Goal: Task Accomplishment & Management: Complete application form

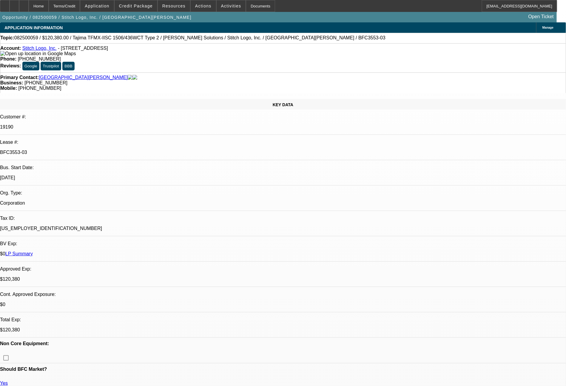
select select "0"
select select "2"
select select "0"
select select "2"
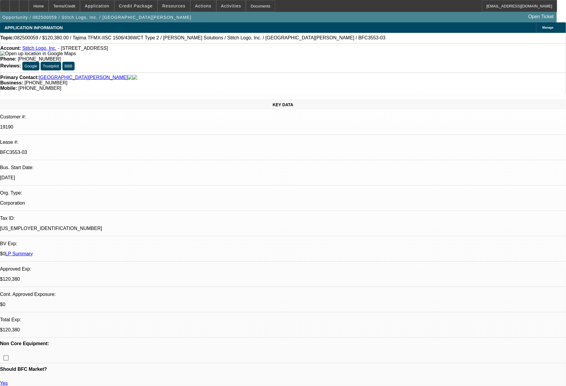
select select "0"
select select "2"
select select "0"
select select "2"
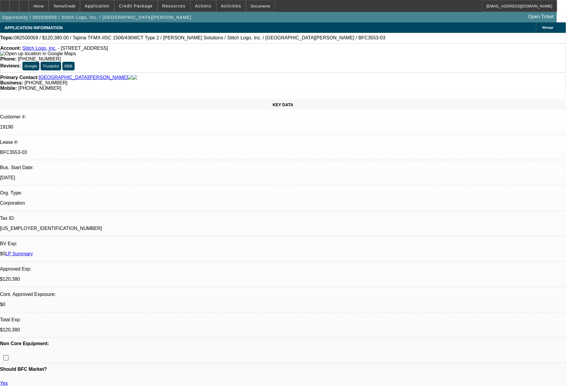
select select "0"
select select "2"
select select "0"
select select "2"
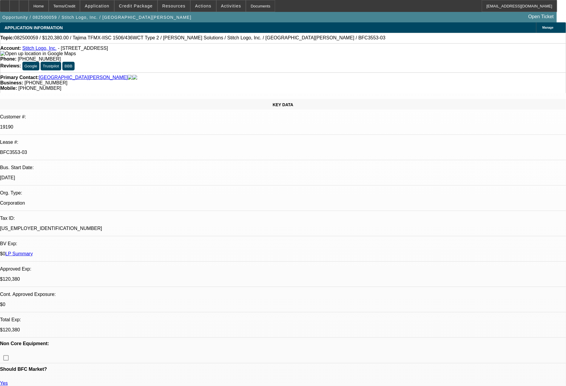
select select "0"
select select "2"
select select "0"
select select "2"
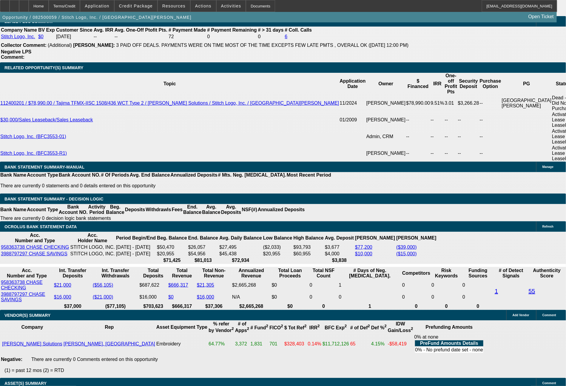
scroll to position [1079, 0]
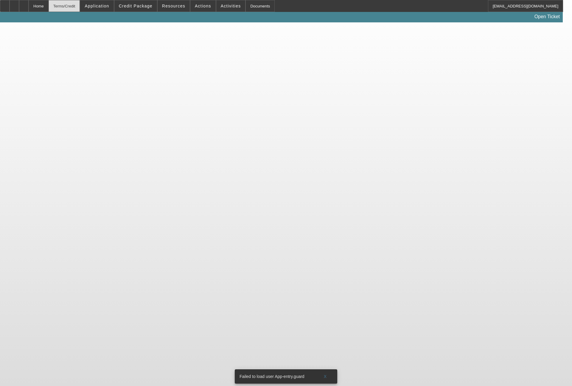
click at [80, 5] on div "Terms/Credit" at bounding box center [65, 6] width 32 height 12
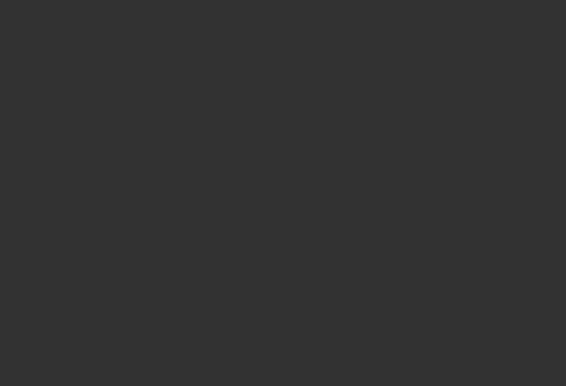
scroll to position [876, 0]
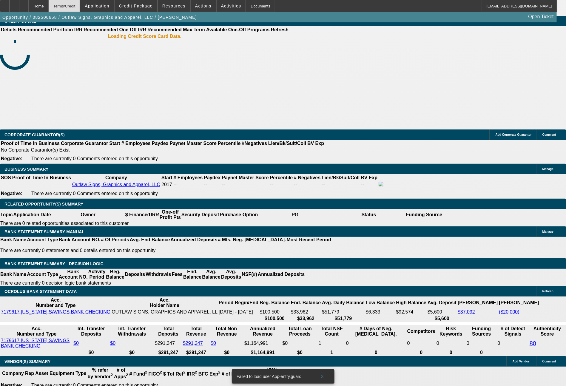
select select "0"
select select "2"
select select "0.1"
select select "4"
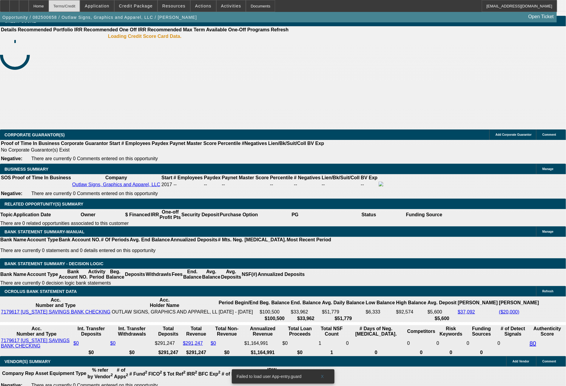
select select "0"
select select "2"
select select "0"
select select "6"
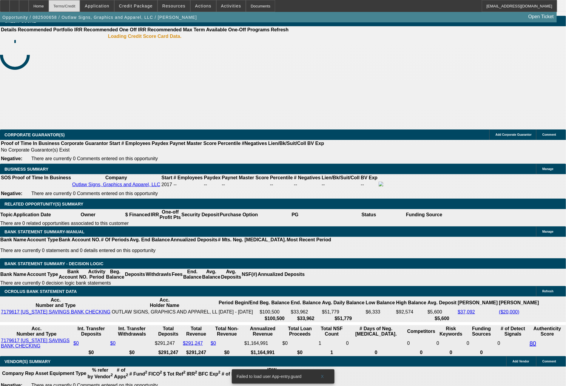
select select "0"
select select "2"
select select "0.1"
select select "4"
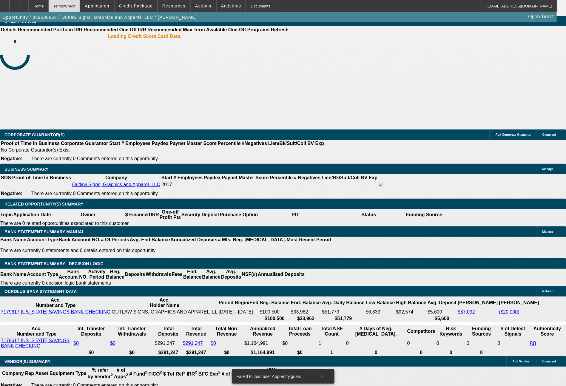
select select "0"
select select "2"
select select "0"
select select "6"
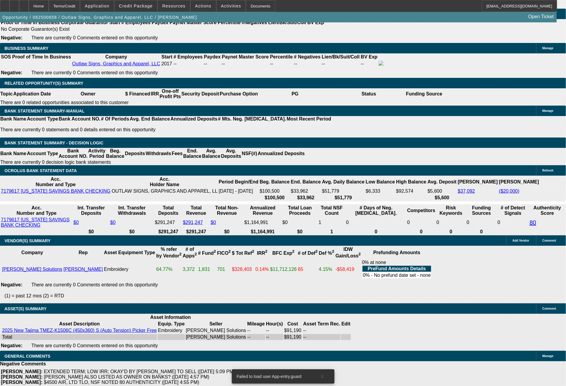
scroll to position [955, 0]
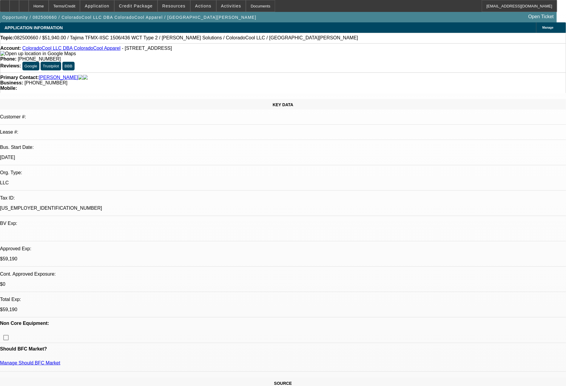
select select "0"
select select "2"
select select "0"
select select "6"
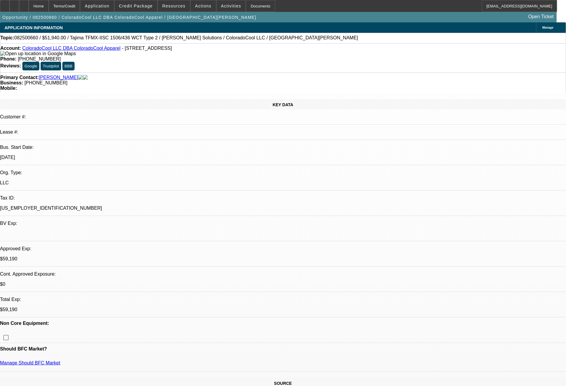
select select "0"
select select "2"
select select "0"
select select "6"
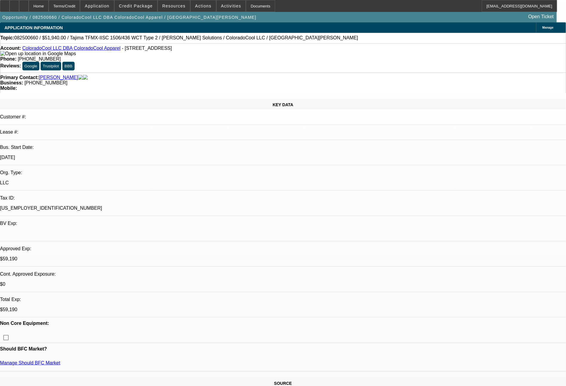
select select "0"
select select "2"
select select "0"
select select "6"
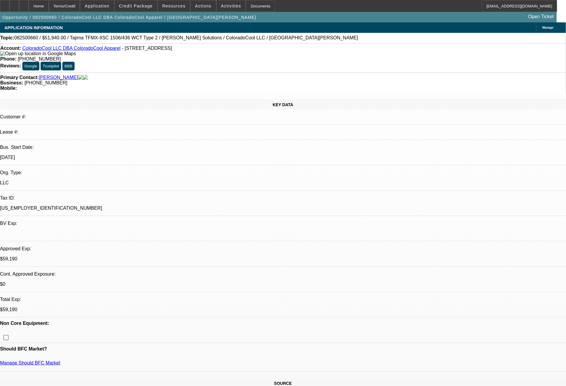
select select "0"
select select "2"
select select "0"
select select "6"
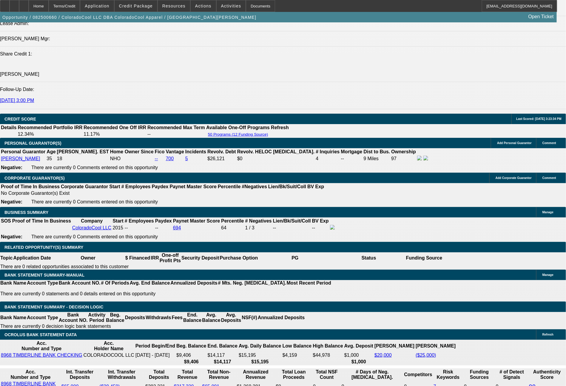
scroll to position [787, 0]
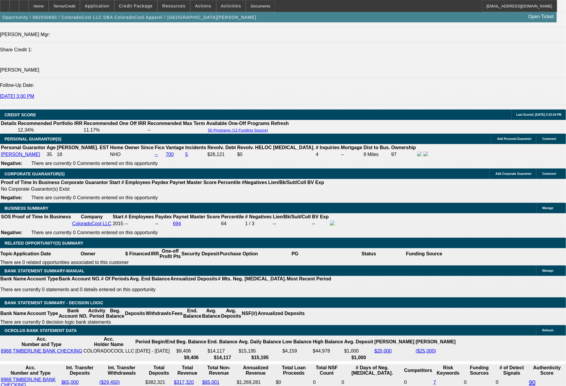
drag, startPoint x: 89, startPoint y: 260, endPoint x: 108, endPoint y: 260, distance: 18.8
type input "$1,365.60"
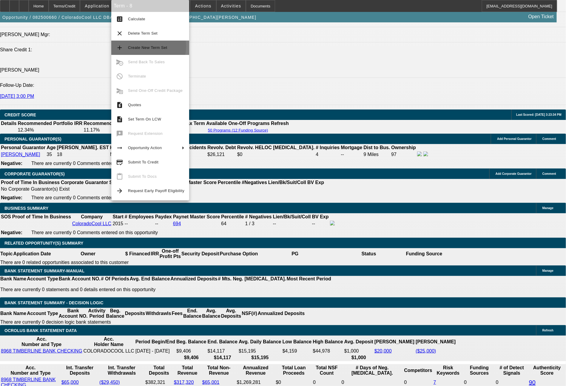
click at [148, 47] on span "Create New Term Set" at bounding box center [147, 47] width 39 height 4
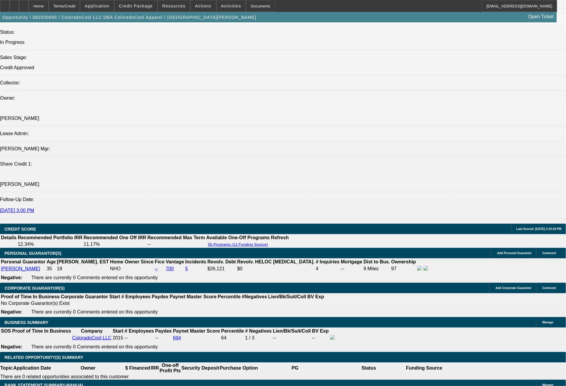
select select "0"
select select "2"
select select "0"
select select "6"
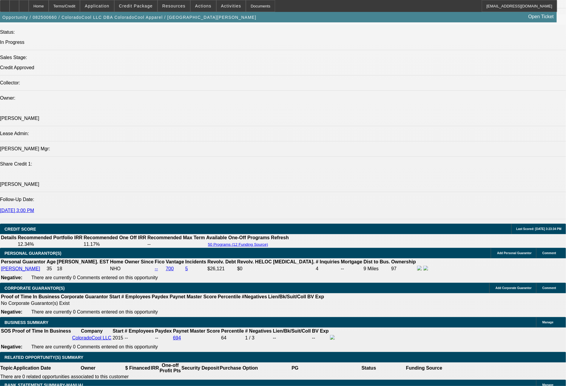
select select "0"
select select "2"
select select "0"
select select "6"
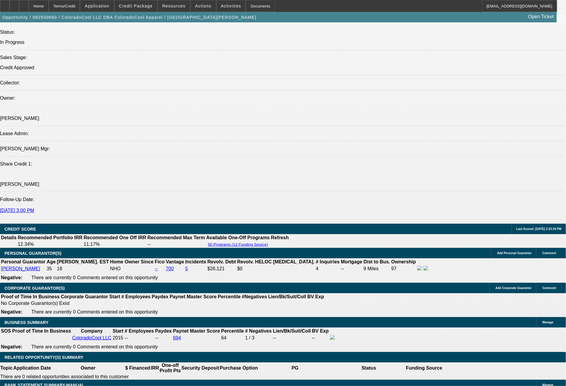
select select "0"
select select "2"
select select "0"
select select "6"
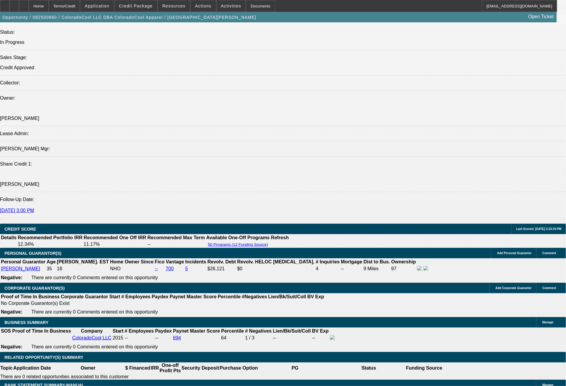
select select "0"
select select "2"
select select "0"
select select "6"
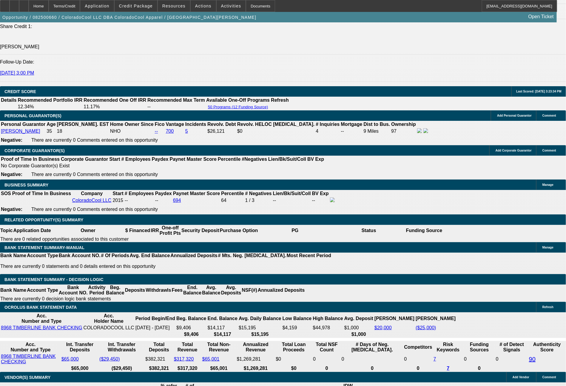
scroll to position [834, 0]
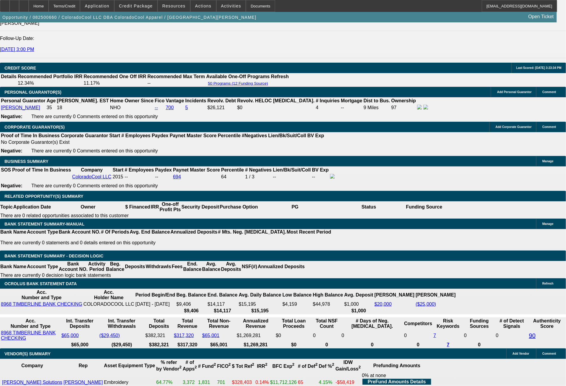
drag, startPoint x: 180, startPoint y: 165, endPoint x: 219, endPoint y: 172, distance: 40.3
type input "$0.00"
type input "0"
type input "UNKNOWN"
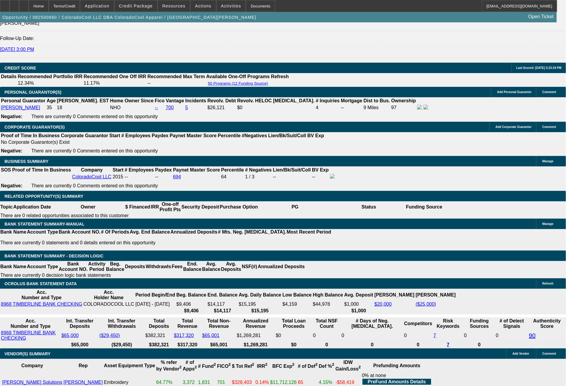
type input "$1,556.20"
type input "$3,112.40"
type input "$0.00"
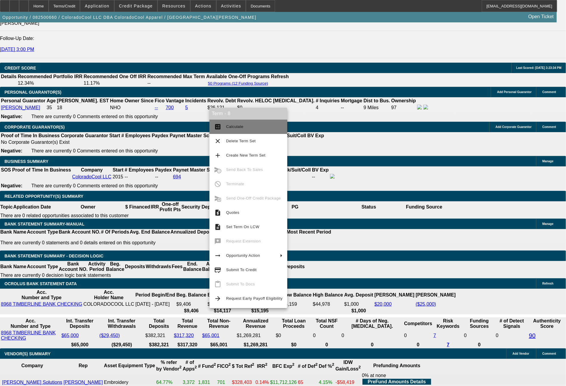
click at [236, 127] on span "Calculate" at bounding box center [234, 126] width 17 height 4
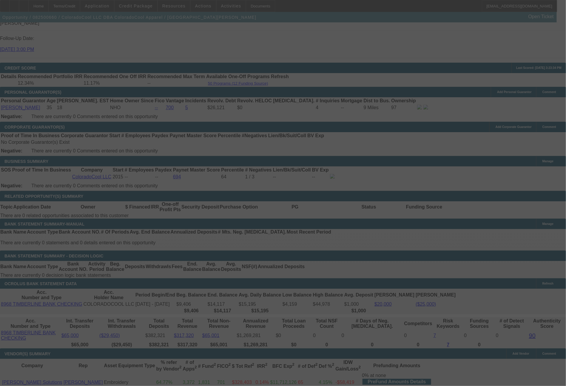
select select "0"
select select "2"
select select "0"
select select "6"
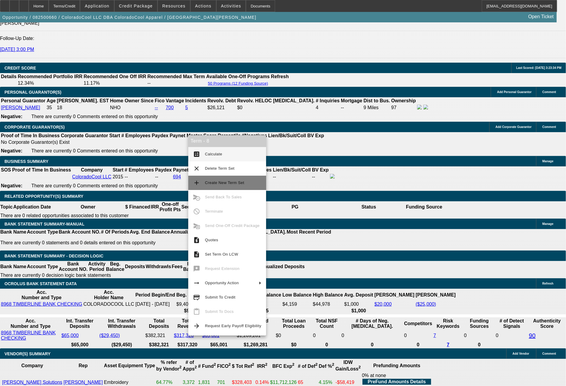
click at [218, 182] on span "Create New Term Set" at bounding box center [224, 182] width 39 height 4
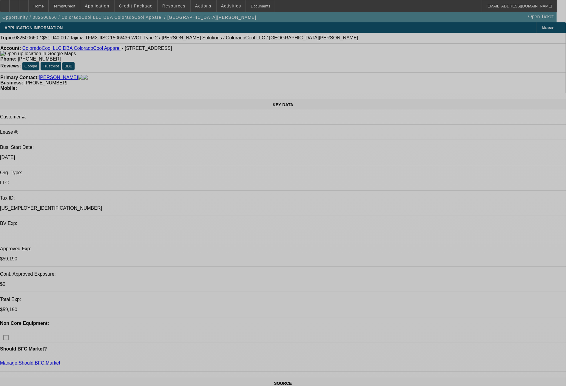
select select "0"
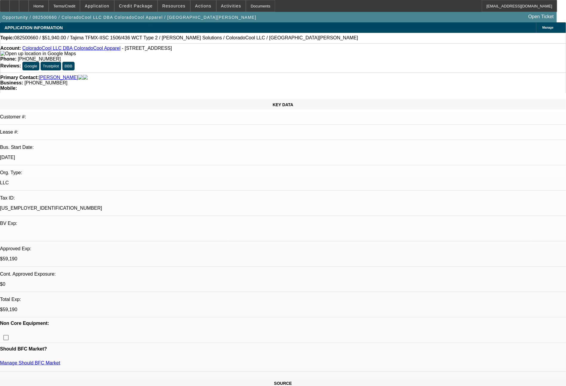
select select "2"
select select "0"
select select "6"
select select "0"
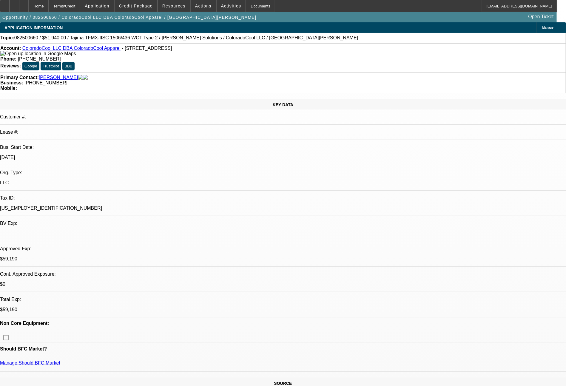
select select "2"
select select "0"
select select "6"
select select "0"
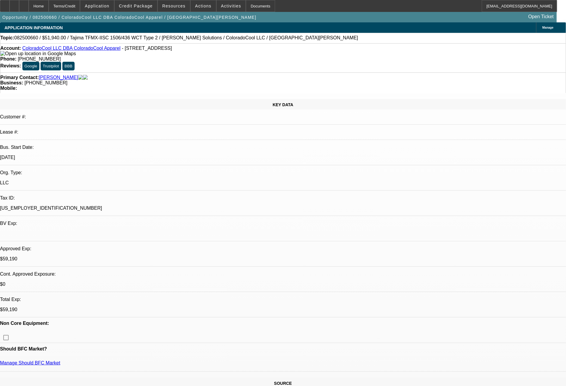
select select "2"
select select "0"
select select "6"
select select "0"
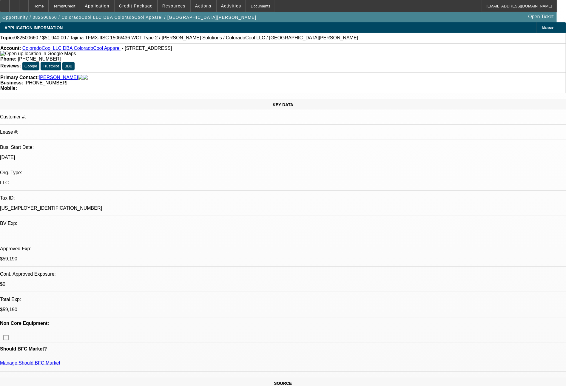
select select "2"
select select "0"
select select "6"
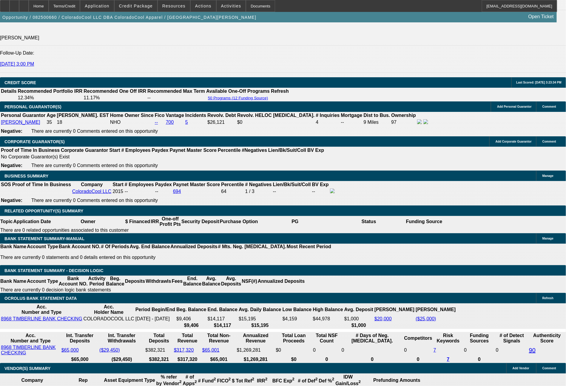
scroll to position [828, 0]
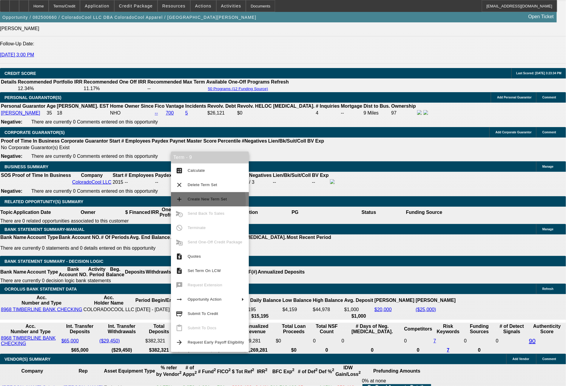
click at [198, 201] on span "Create New Term Set" at bounding box center [207, 199] width 39 height 4
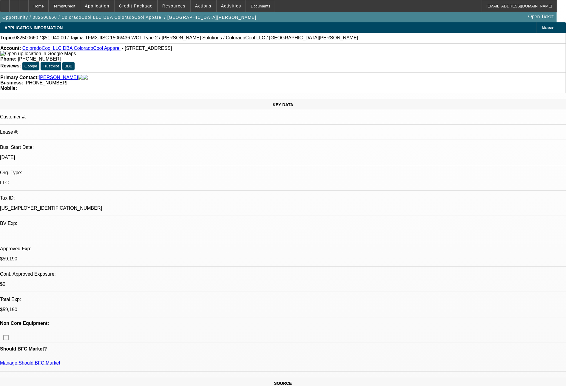
select select "0"
select select "2"
select select "0"
select select "6"
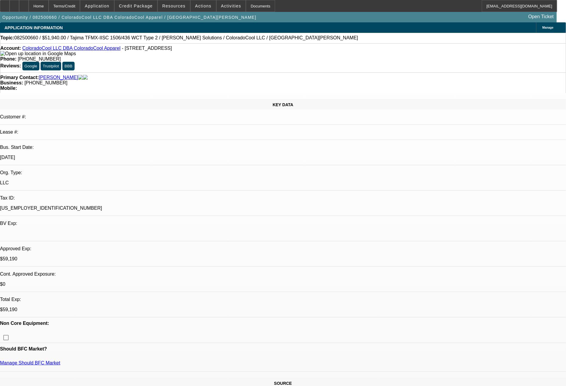
select select "0"
select select "2"
select select "0"
select select "6"
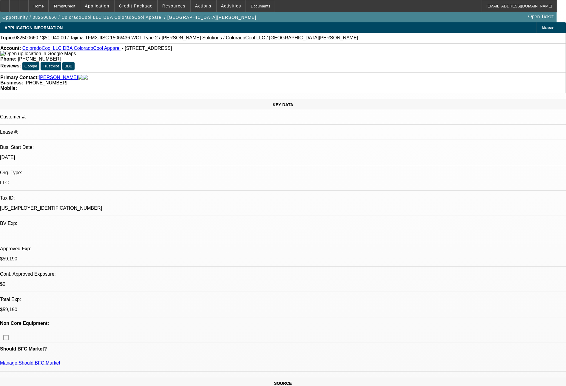
select select "0"
select select "2"
select select "0"
select select "6"
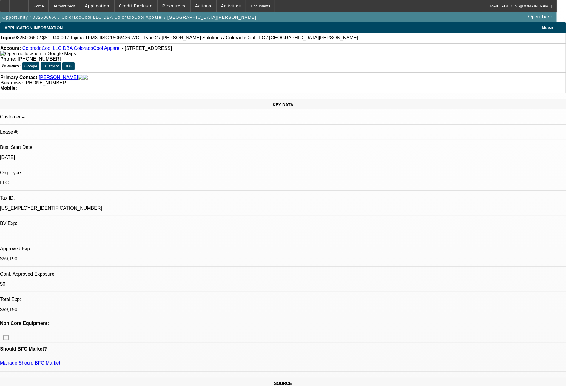
select select "0"
select select "2"
select select "0"
select select "6"
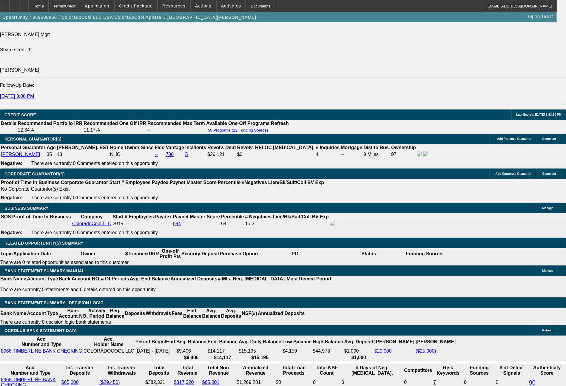
scroll to position [811, 0]
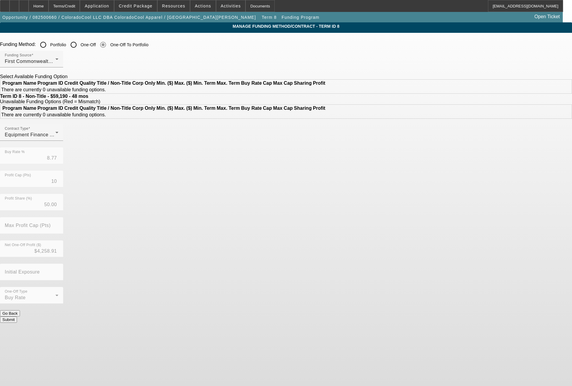
click at [49, 45] on input "Portfolio" at bounding box center [43, 45] width 12 height 12
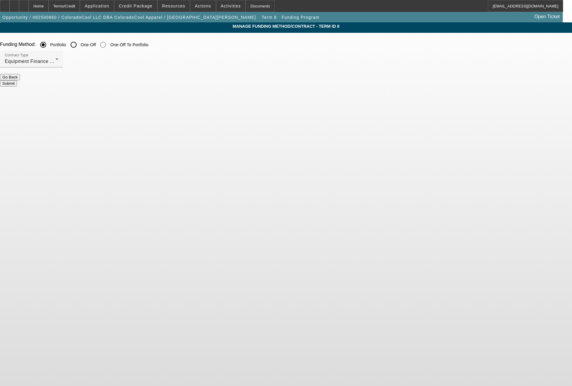
click at [17, 82] on button "Submit" at bounding box center [8, 83] width 17 height 6
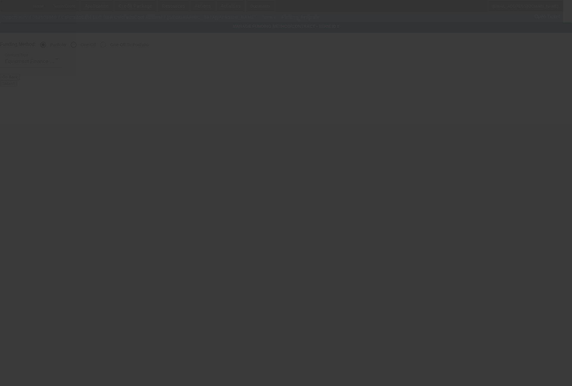
radio input "false"
radio input "true"
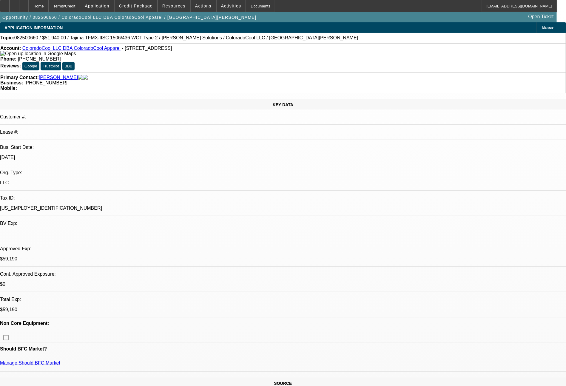
select select "0"
select select "2"
select select "0"
select select "6"
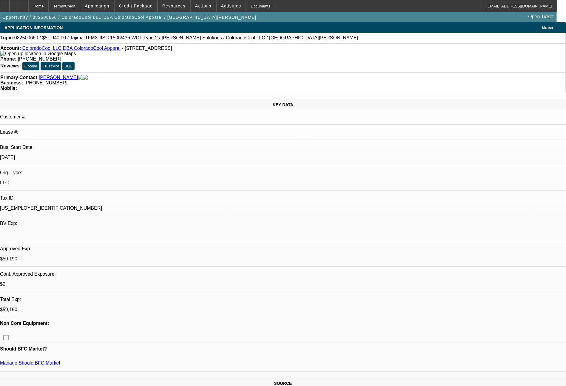
select select "0"
select select "2"
select select "0"
select select "6"
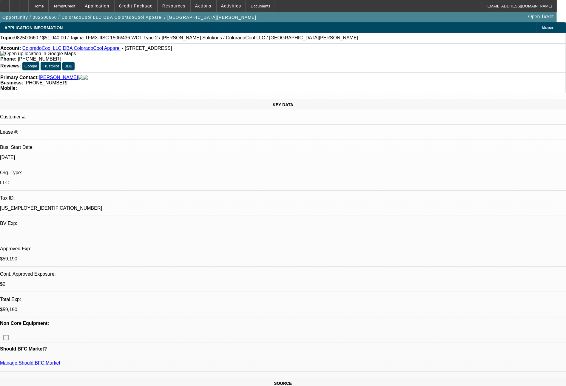
select select "0"
select select "2"
select select "0"
select select "6"
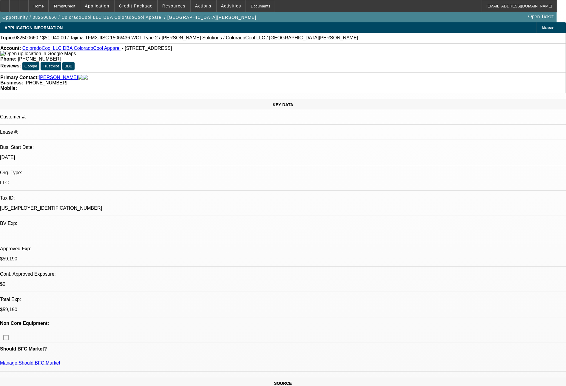
select select "0"
select select "2"
select select "0"
select select "6"
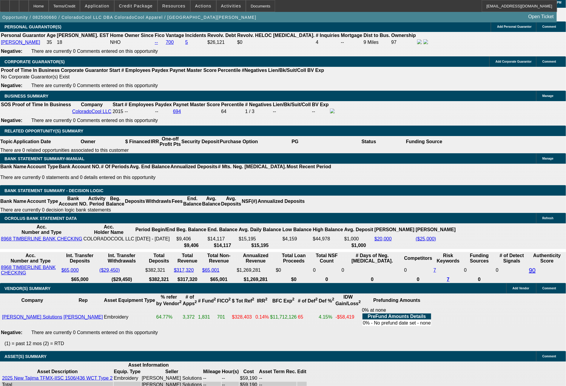
scroll to position [887, 0]
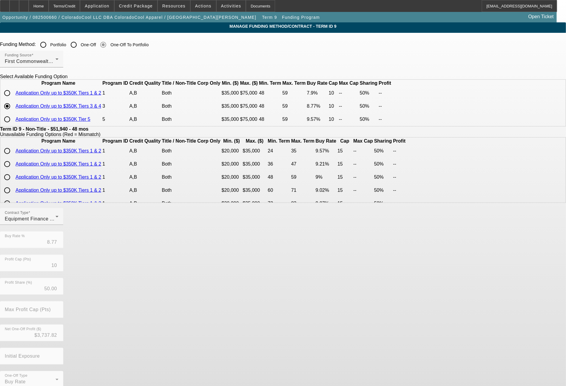
click at [49, 44] on input "Portfolio" at bounding box center [43, 45] width 12 height 12
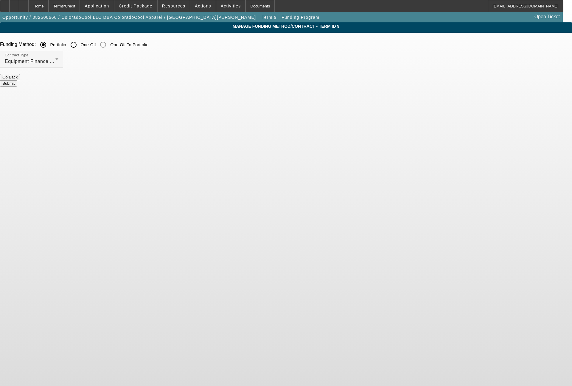
click at [17, 80] on button "Submit" at bounding box center [8, 83] width 17 height 6
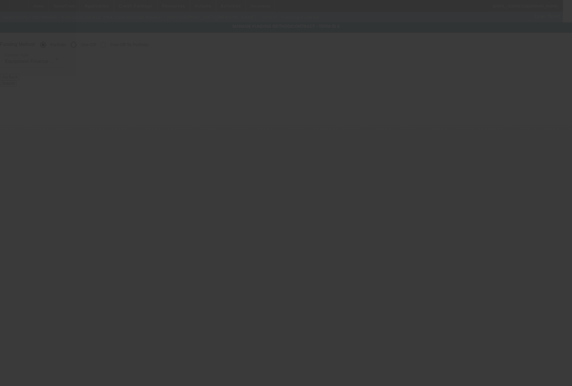
radio input "false"
radio input "true"
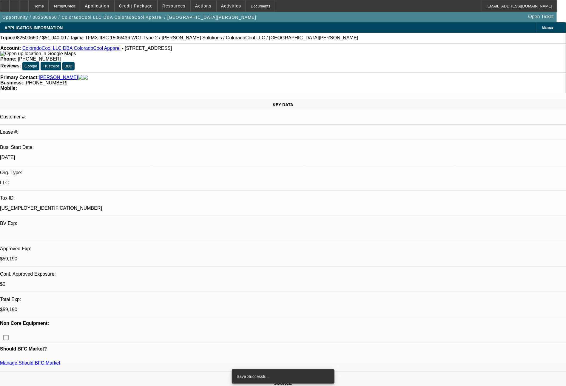
select select "0"
select select "2"
select select "0"
select select "6"
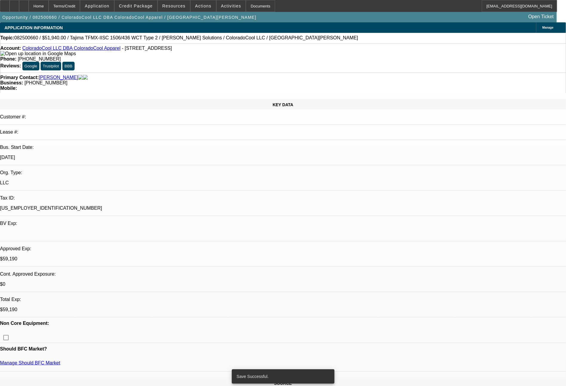
select select "0"
select select "2"
select select "0"
select select "6"
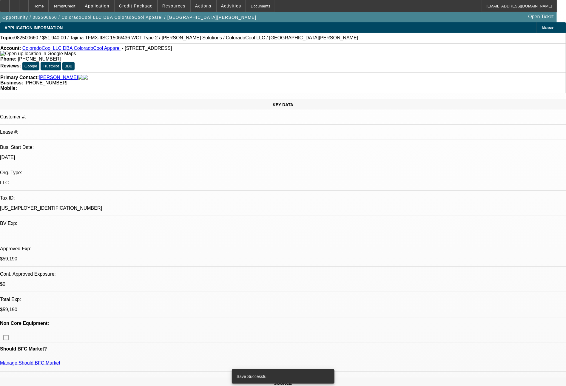
select select "0"
select select "2"
select select "0"
select select "6"
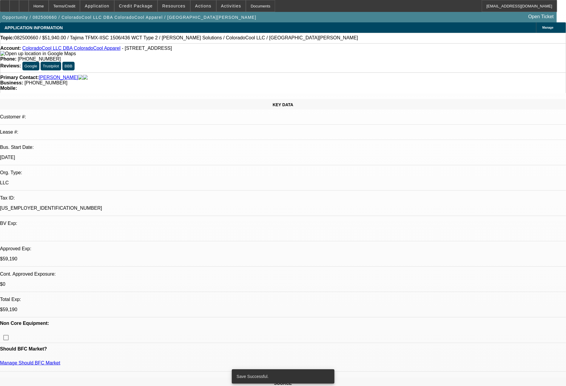
select select "0"
select select "2"
select select "0"
select select "6"
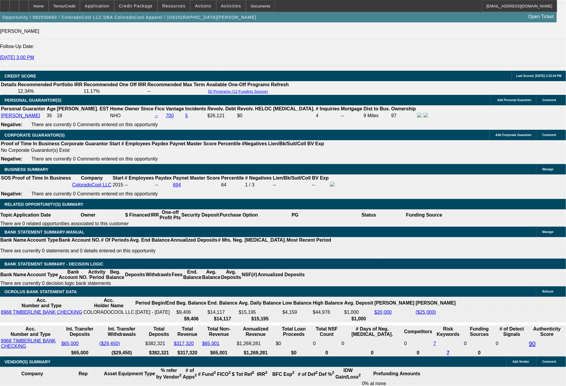
scroll to position [836, 0]
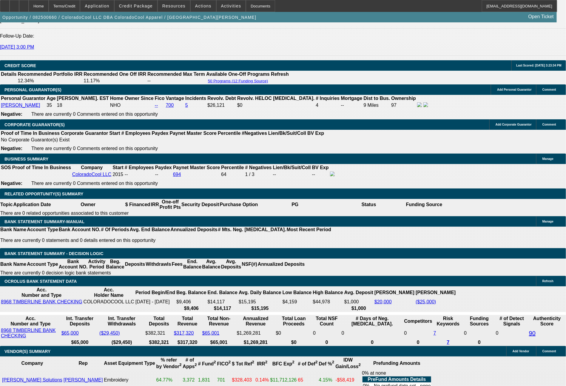
drag, startPoint x: 312, startPoint y: 208, endPoint x: 345, endPoint y: 209, distance: 33.1
type input "1"
type input "$2.00"
type input "UNKNOWN"
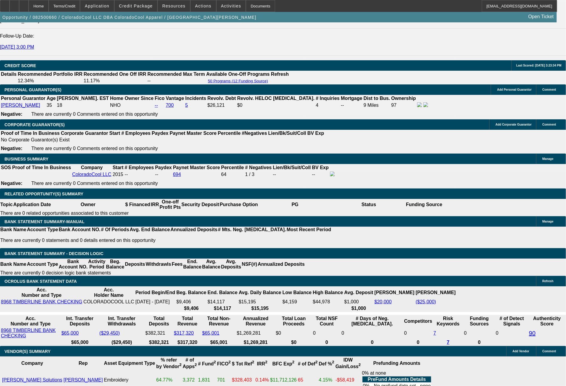
type input "1533"
type input "$3,066.00"
type input "11.1"
type input "15"
type input "$30.00"
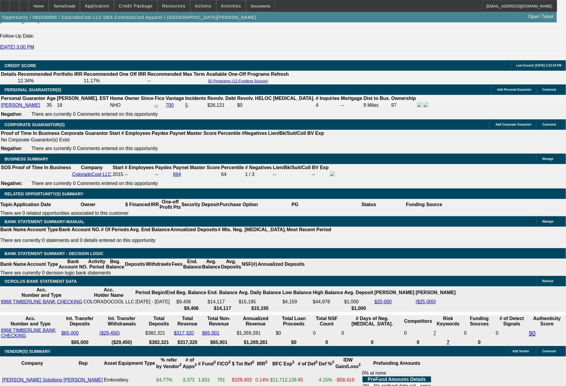
type input "1527"
type input "$3,054.00"
type input "10.9"
type input "$1,527.00"
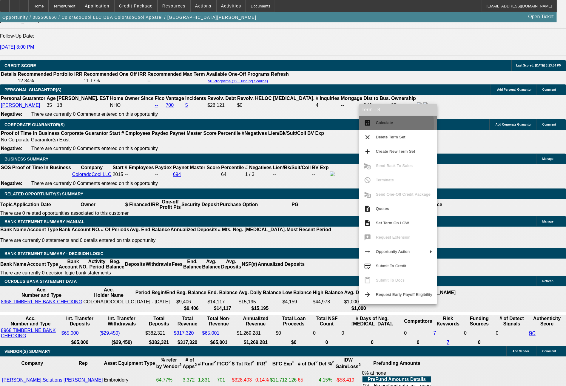
click at [387, 124] on span "Calculate" at bounding box center [384, 122] width 17 height 4
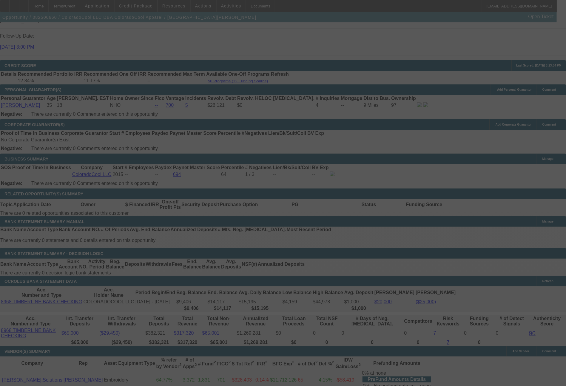
select select "0"
select select "2"
select select "0"
select select "6"
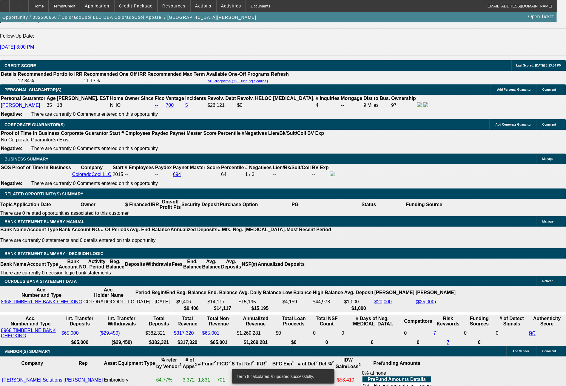
drag, startPoint x: 239, startPoint y: 209, endPoint x: 272, endPoint y: 209, distance: 33.4
type input "133"
type input "$266.00"
type input "UNKNOWN"
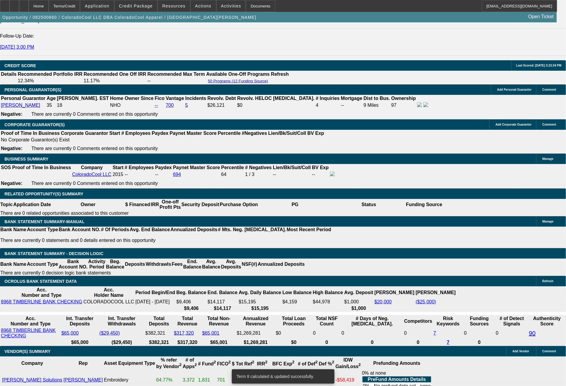
type input "1334"
type input "10.7"
type input "$2,668.00"
type input "133"
type input "$266.00"
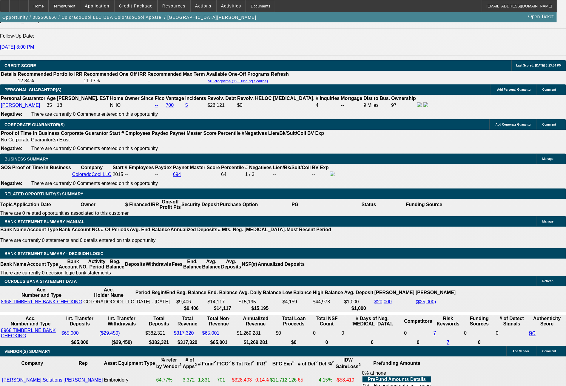
type input "1336"
type input "10.7"
type input "$2,672.00"
type input "$1,336.00"
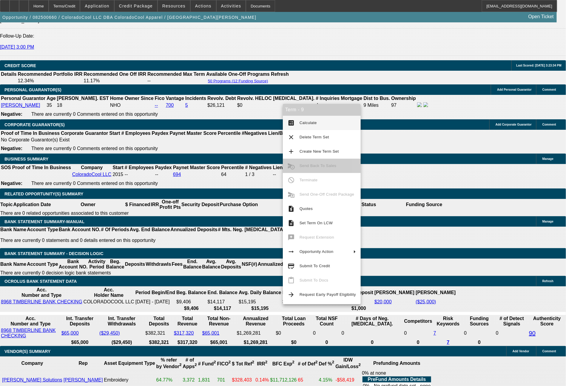
click at [305, 127] on button "calculate Calculate" at bounding box center [322, 123] width 78 height 14
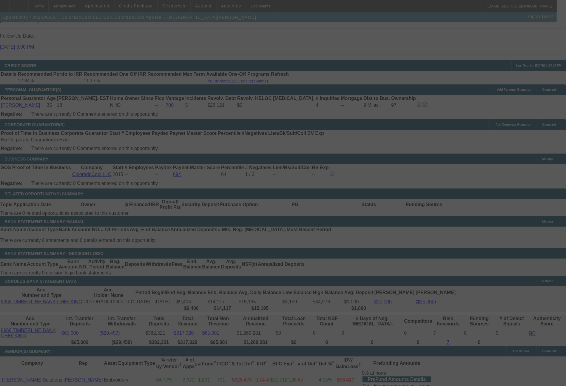
select select "0"
select select "2"
select select "0"
select select "6"
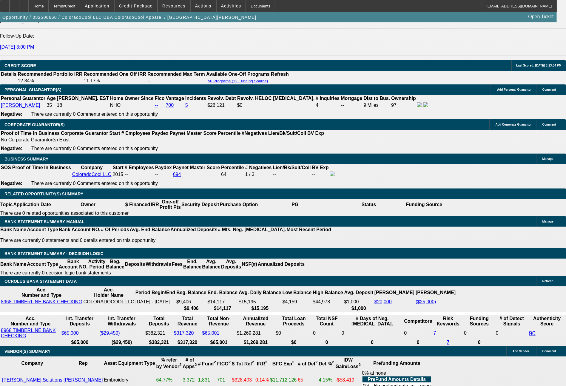
drag, startPoint x: 163, startPoint y: 210, endPoint x: 211, endPoint y: 211, distance: 48.3
type input "1"
type input "$2.00"
type input "UNKNOWN"
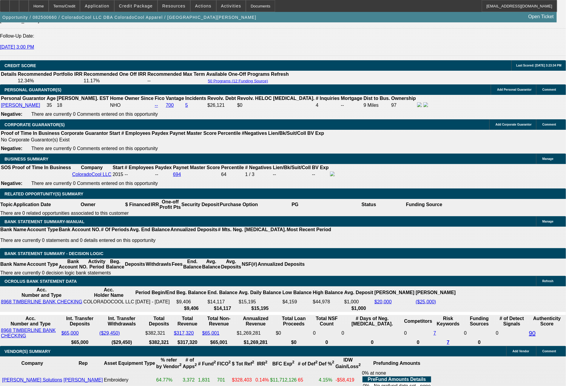
type input "1527"
type input "10.9"
type input "$3,054.00"
type input "$1,527.00"
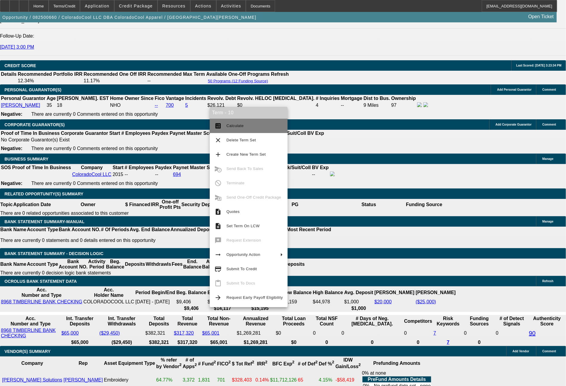
click at [260, 124] on span "Calculate" at bounding box center [254, 125] width 56 height 7
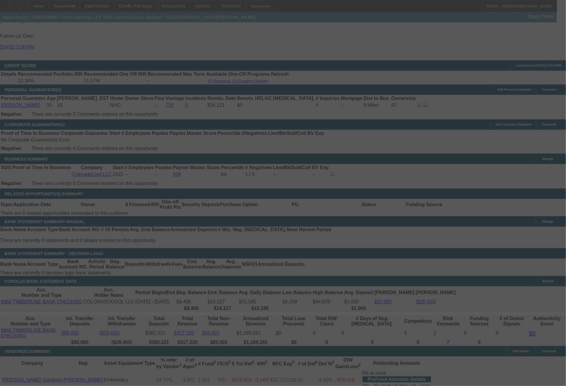
select select "0"
select select "2"
select select "0"
select select "6"
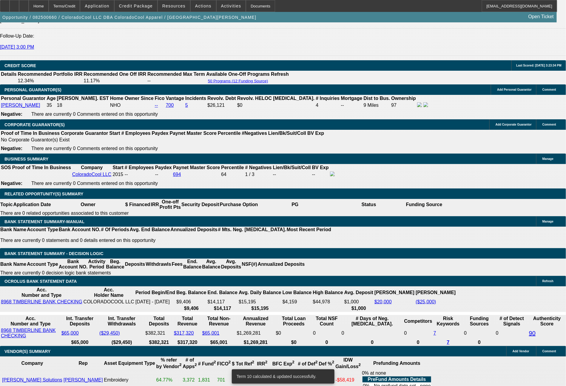
drag, startPoint x: 89, startPoint y: 210, endPoint x: 119, endPoint y: 207, distance: 30.6
type input "133"
type input "$266.00"
type input "UNKNOWN"
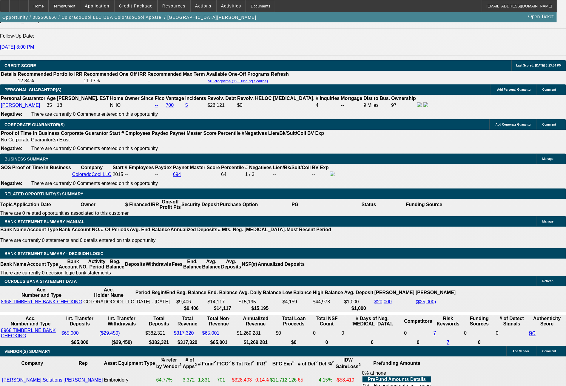
type input "1336"
type input "10.7"
type input "$2,672.00"
type input "$1,336.00"
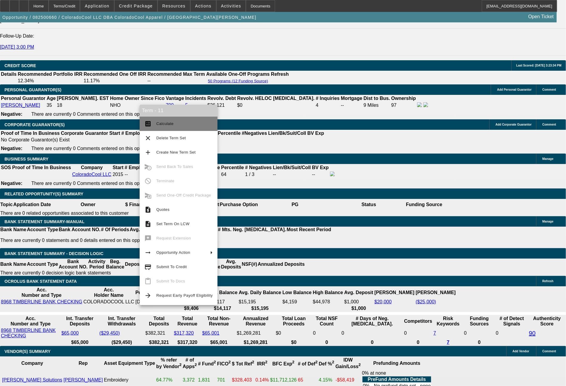
click at [179, 124] on span "Calculate" at bounding box center [184, 123] width 56 height 7
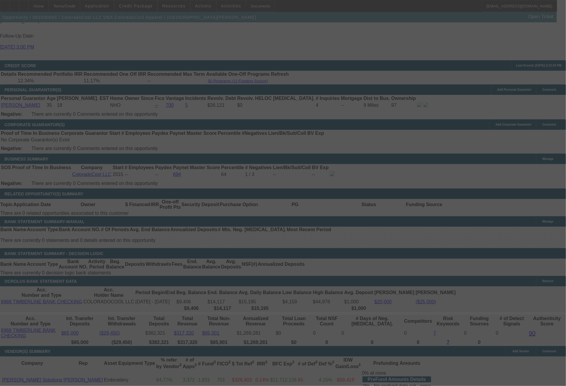
select select "0"
select select "2"
select select "0"
select select "6"
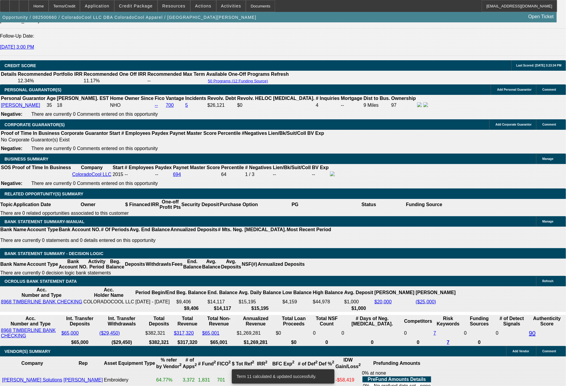
drag, startPoint x: 90, startPoint y: 212, endPoint x: 113, endPoint y: 210, distance: 22.4
type input "133"
type input "$266.00"
type input "UNKNOWN"
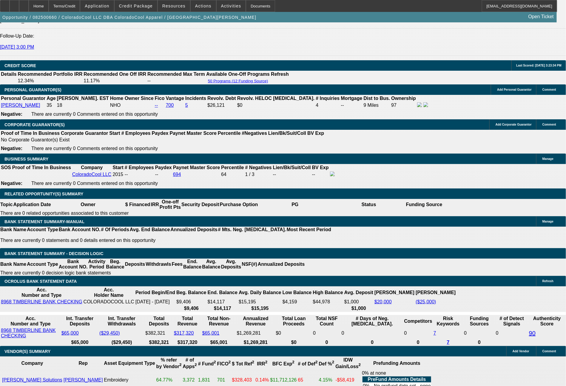
type input "1339"
type input "$2,678.00"
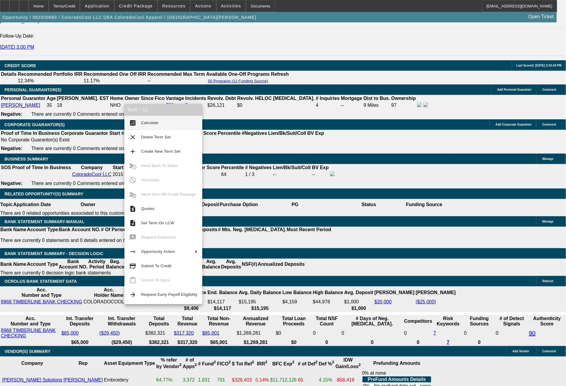
type input "$1,339.00"
click at [157, 122] on span "Calculate" at bounding box center [149, 122] width 17 height 4
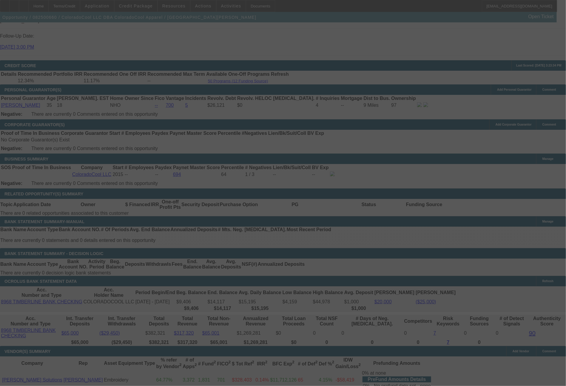
select select "0"
select select "2"
select select "0"
select select "6"
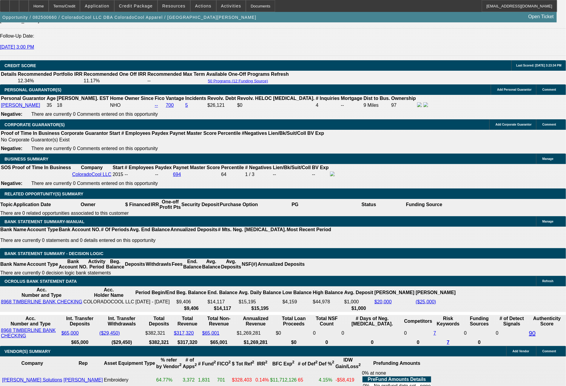
drag, startPoint x: 91, startPoint y: 209, endPoint x: 123, endPoint y: 211, distance: 32.0
type input "1"
type input "$2.00"
type input "UNKNOWN"
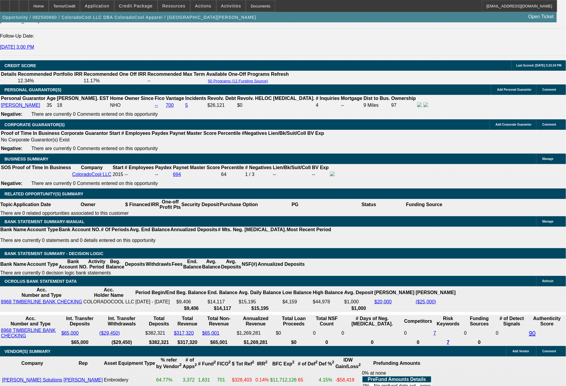
type input "13"
type input "1338"
type input "$2,676.00"
type input "10.8"
type input "$1,338.00"
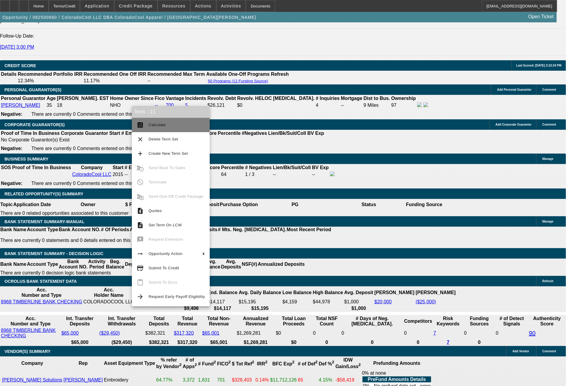
click at [158, 126] on span "Calculate" at bounding box center [156, 125] width 17 height 4
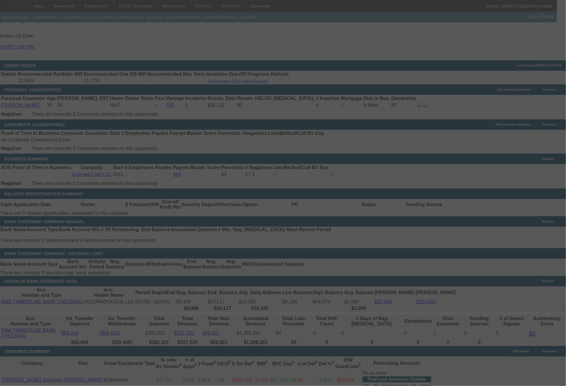
select select "0"
select select "2"
select select "0"
select select "6"
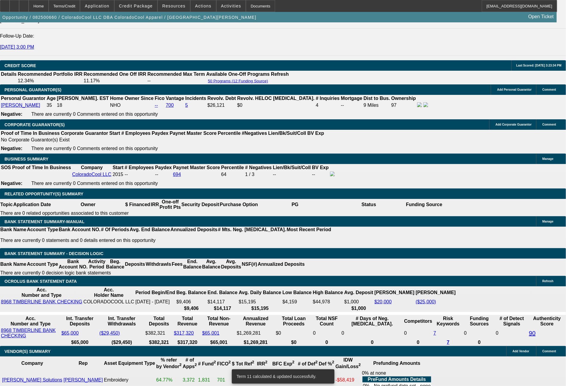
drag, startPoint x: 237, startPoint y: 211, endPoint x: 283, endPoint y: 217, distance: 46.3
type input "1"
type input "$2.00"
type input "UNKNOWN"
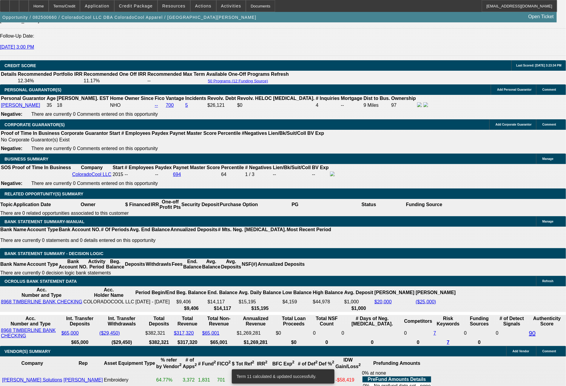
type input "1338"
type input "10.8"
type input "$2,676.00"
type input "$1,338.00"
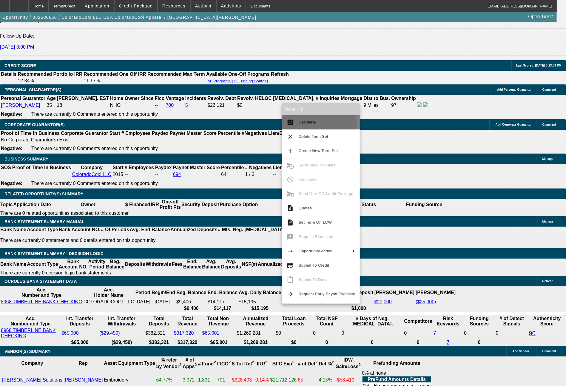
click at [307, 125] on span "Calculate" at bounding box center [326, 122] width 56 height 7
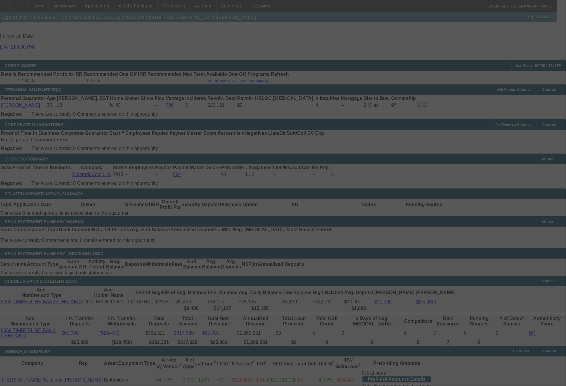
select select "0"
select select "2"
select select "0"
select select "6"
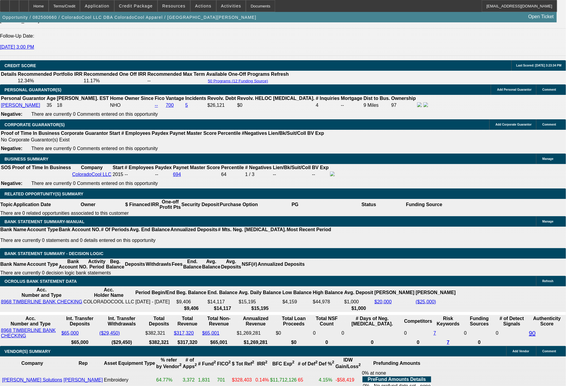
drag, startPoint x: 310, startPoint y: 209, endPoint x: 350, endPoint y: 209, distance: 39.3
type input "1"
type input "$2.00"
type input "UNKNOWN"
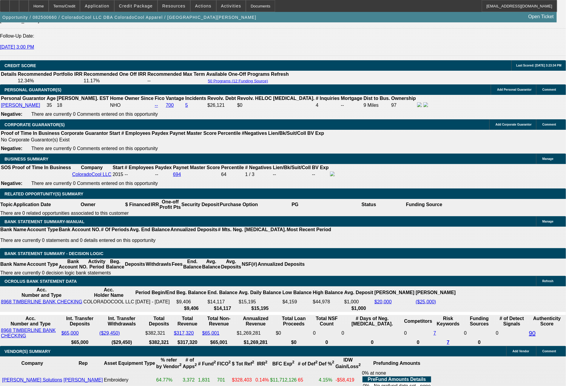
type input "1527"
type input "$3,054.00"
type input "10.9"
type input "1527.61"
type input "$3,055.22"
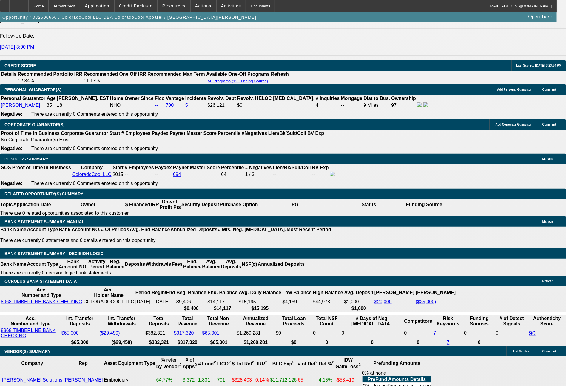
type input "$1,527.61"
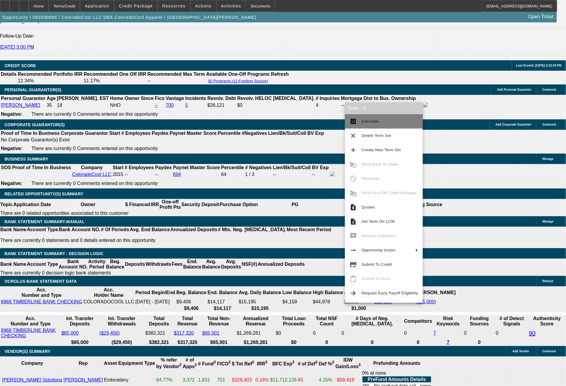
click at [374, 117] on button "calculate Calculate" at bounding box center [384, 121] width 78 height 14
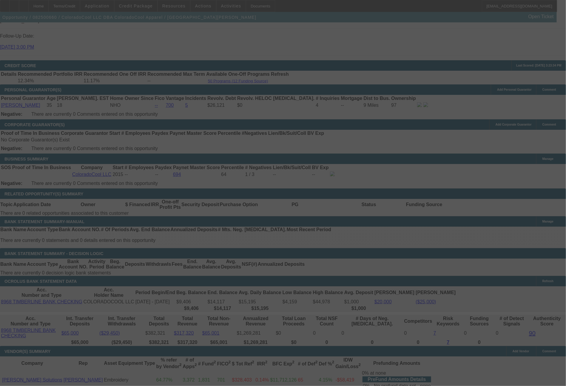
select select "0"
select select "2"
select select "0"
select select "6"
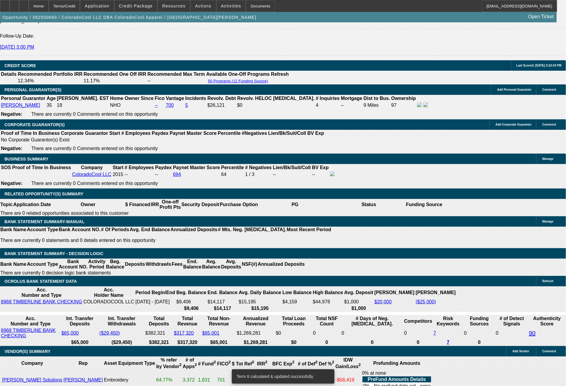
drag, startPoint x: 241, startPoint y: 211, endPoint x: 276, endPoint y: 217, distance: 35.6
type input "1"
type input "$2.00"
type input "UNKNOWN"
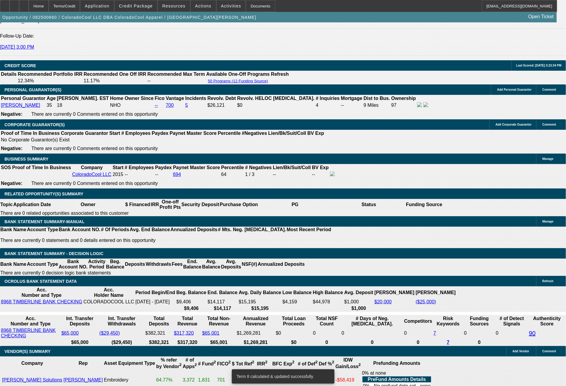
type input "1338"
type input "$2,676.00"
type input "10.8"
type input "1338.2"
type input "$2,676.40"
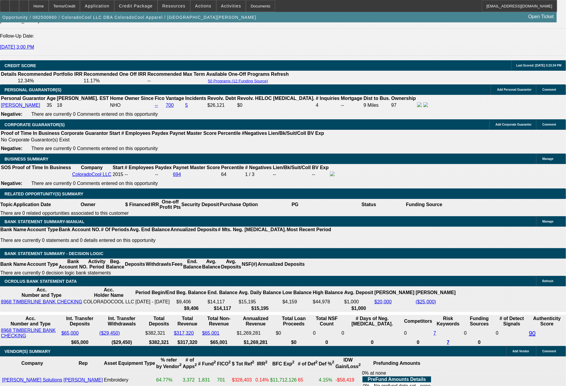
type input "1338.24"
type input "$2,676.48"
type input "$1,338.24"
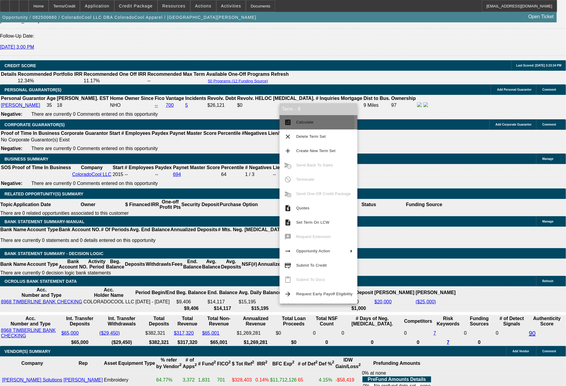
click at [312, 123] on span "Calculate" at bounding box center [324, 122] width 56 height 7
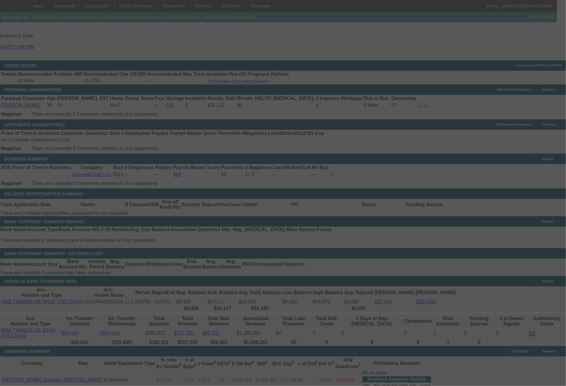
select select "0"
select select "2"
select select "0"
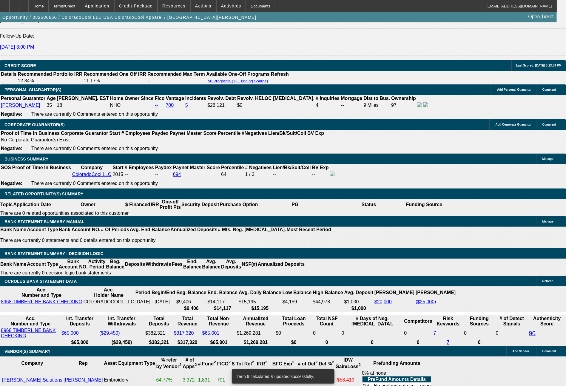
drag, startPoint x: 164, startPoint y: 210, endPoint x: 207, endPoint y: 199, distance: 44.9
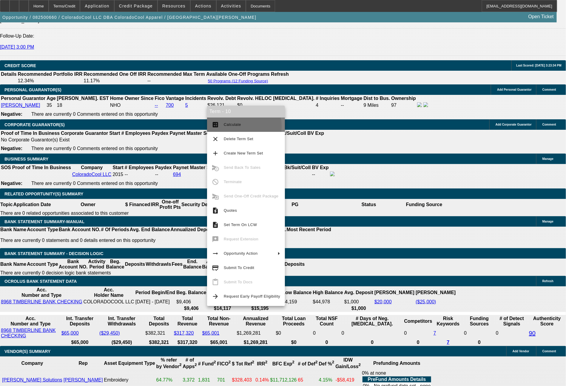
click at [227, 126] on span "Calculate" at bounding box center [232, 124] width 17 height 4
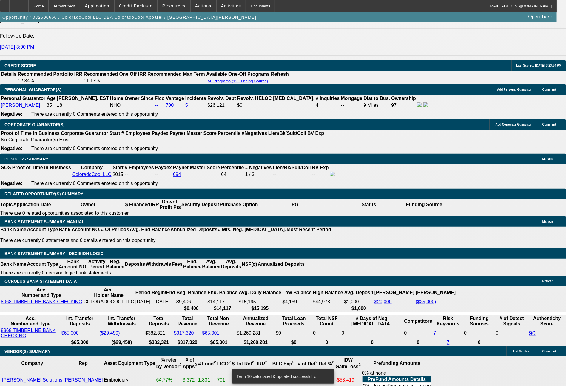
drag, startPoint x: 90, startPoint y: 207, endPoint x: 140, endPoint y: 207, distance: 49.2
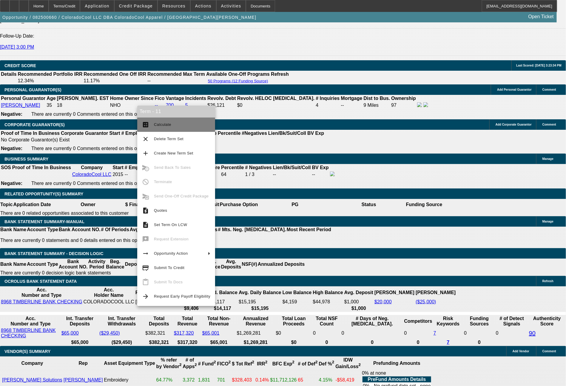
click at [170, 126] on span "Calculate" at bounding box center [182, 124] width 56 height 7
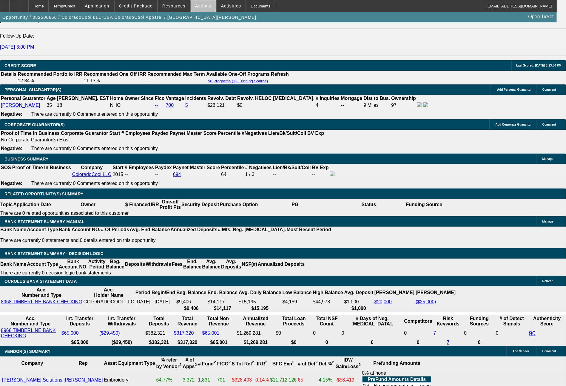
click at [203, 5] on span "Actions" at bounding box center [203, 6] width 16 height 5
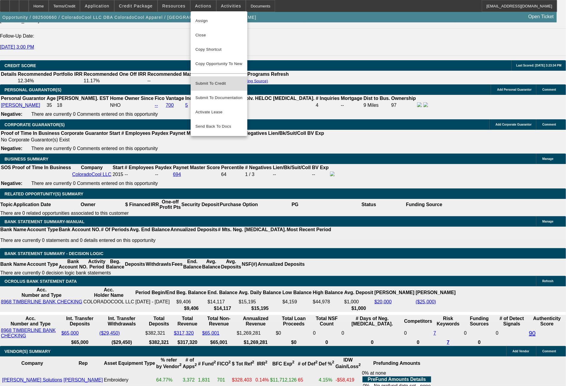
click at [210, 80] on span "Submit To Credit" at bounding box center [218, 83] width 47 height 7
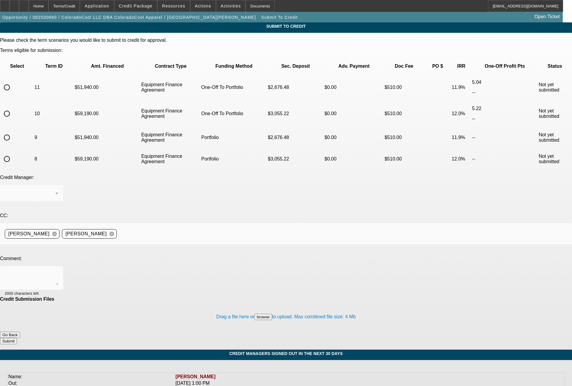
click at [13, 153] on input "radio" at bounding box center [7, 159] width 12 height 12
click at [58, 185] on div "Arida, George" at bounding box center [32, 193] width 54 height 17
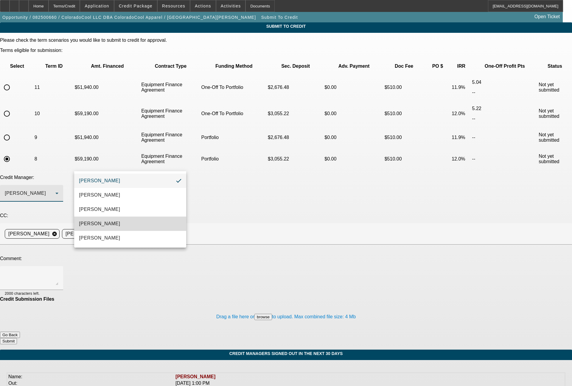
click at [109, 225] on mat-option "Magner, Bill" at bounding box center [130, 223] width 112 height 14
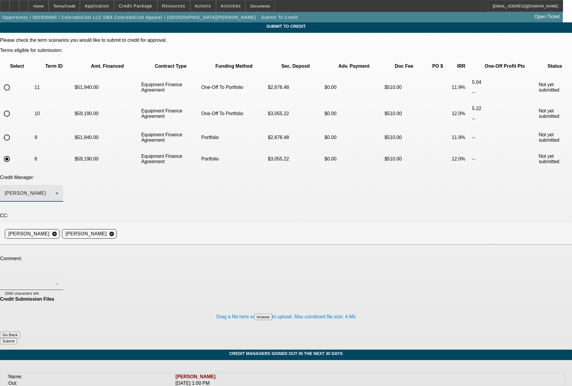
click at [58, 271] on textarea at bounding box center [32, 278] width 54 height 14
click at [58, 271] on textarea "Bill - you had approved for the portfolio yesterday at an 11.9% all in IRR for …" at bounding box center [32, 278] width 54 height 14
click at [58, 271] on textarea "Bill - you had approved for the portfolio yesterday on a 60 month term at an 11…" at bounding box center [32, 278] width 54 height 14
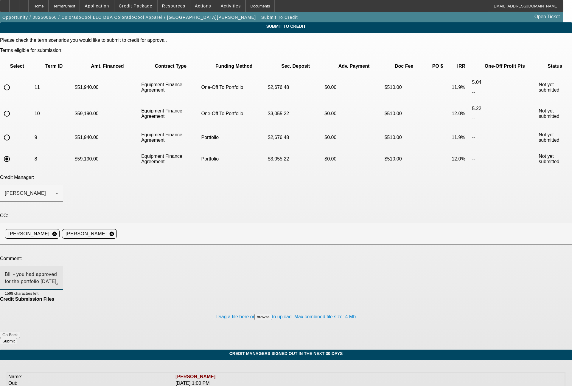
click at [58, 271] on textarea "Bill - you had approved for the portfolio yesterday on a 60 month term at an 11…" at bounding box center [32, 278] width 54 height 14
drag, startPoint x: 223, startPoint y: 222, endPoint x: 78, endPoint y: 213, distance: 144.9
click at [63, 266] on div "Bill - you had approved for the portfolio yesterday on a 60 month term at an 11…" at bounding box center [31, 278] width 63 height 24
click at [80, 8] on div "Terms/Credit" at bounding box center [65, 6] width 32 height 12
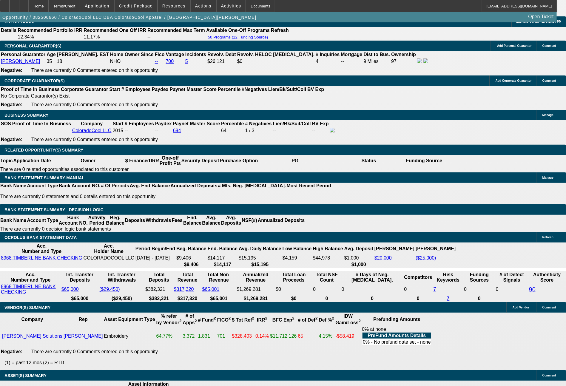
scroll to position [870, 0]
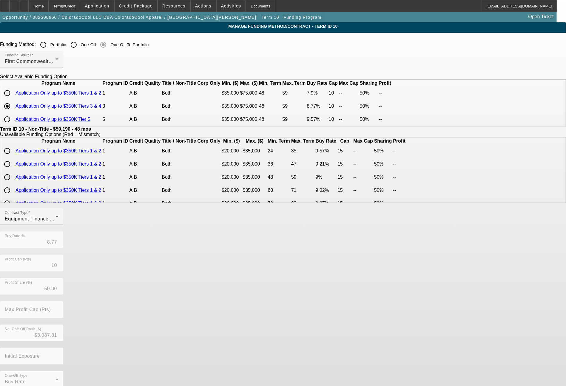
click at [13, 99] on input "radio" at bounding box center [7, 93] width 12 height 12
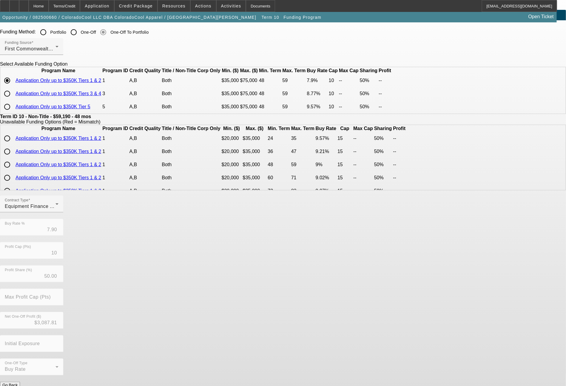
scroll to position [25, 0]
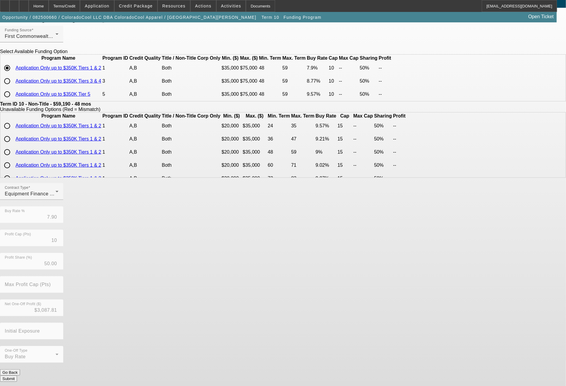
click at [17, 376] on button "Submit" at bounding box center [8, 378] width 17 height 6
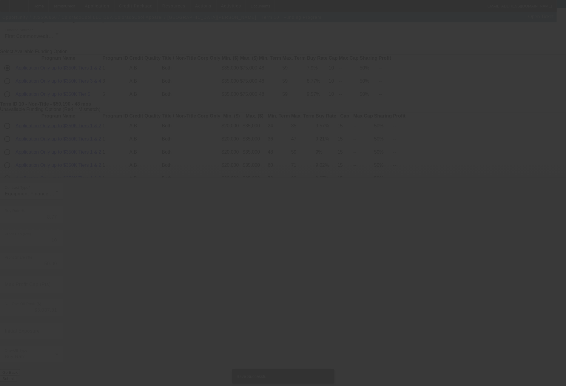
scroll to position [0, 0]
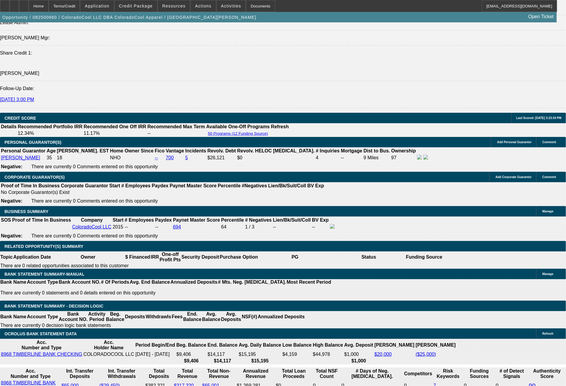
scroll to position [797, 0]
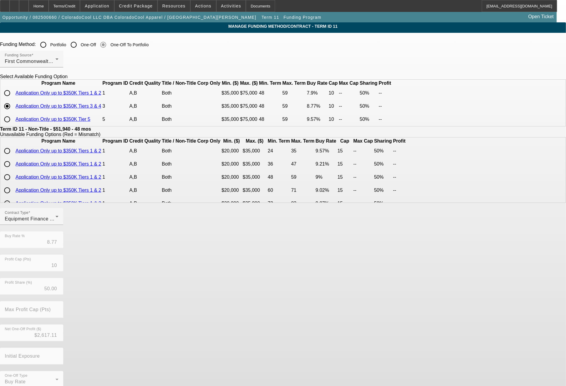
click at [13, 99] on input "radio" at bounding box center [7, 93] width 12 height 12
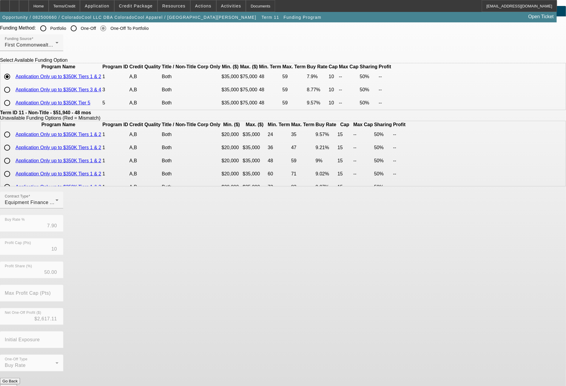
scroll to position [25, 0]
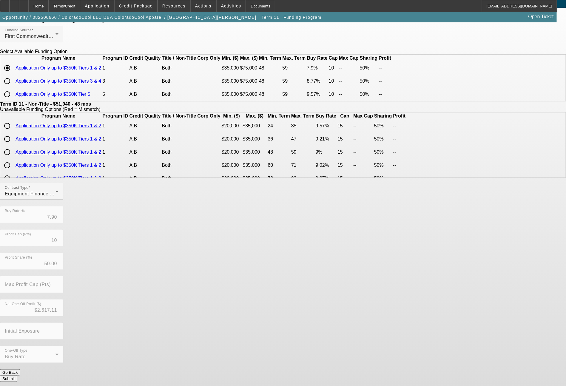
click at [17, 375] on button "Submit" at bounding box center [8, 378] width 17 height 6
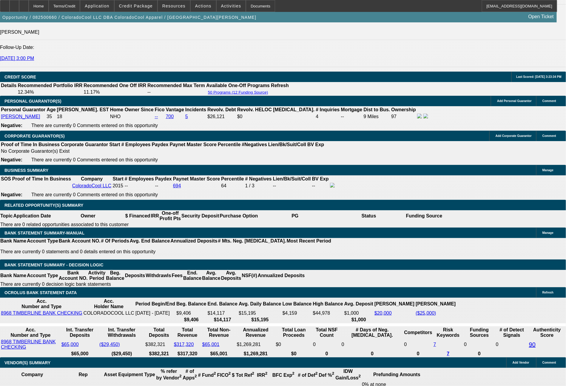
scroll to position [843, 0]
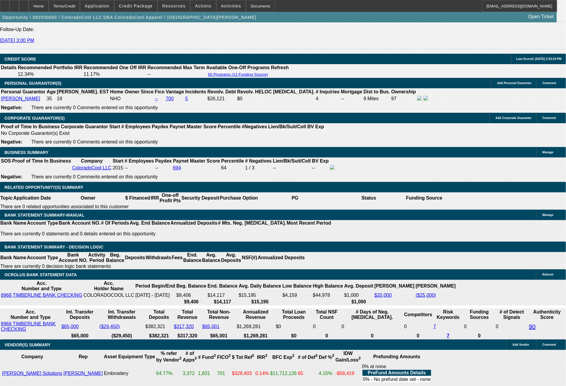
drag, startPoint x: 161, startPoint y: 205, endPoint x: 203, endPoint y: 200, distance: 42.1
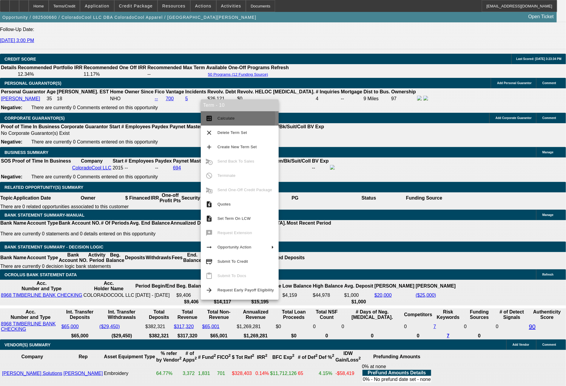
click at [233, 118] on span "Calculate" at bounding box center [245, 118] width 56 height 7
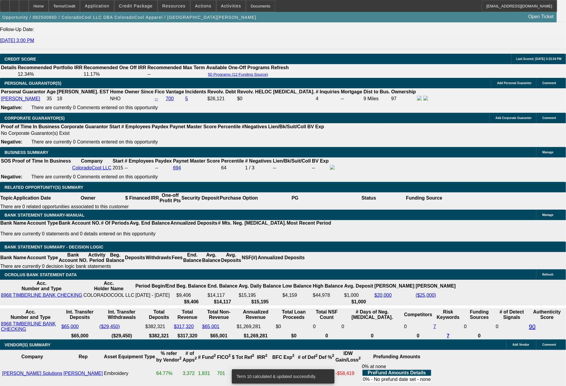
drag, startPoint x: 161, startPoint y: 205, endPoint x: 195, endPoint y: 205, distance: 33.7
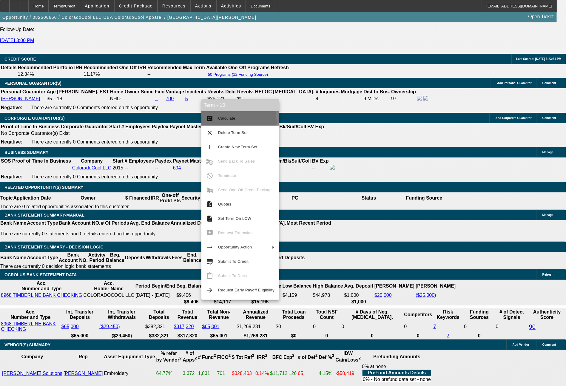
click at [224, 122] on button "calculate Calculate" at bounding box center [240, 118] width 78 height 14
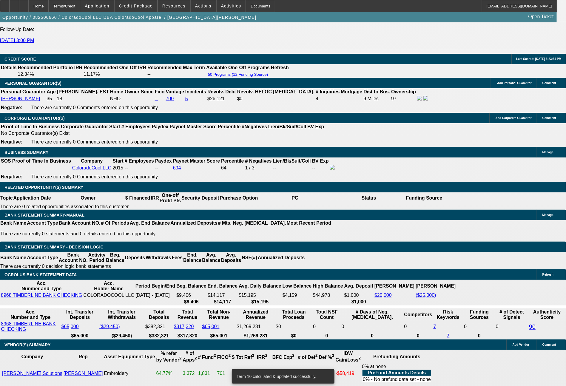
drag, startPoint x: 91, startPoint y: 203, endPoint x: 124, endPoint y: 192, distance: 34.8
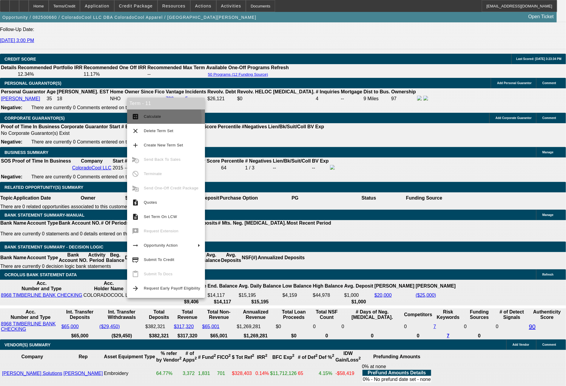
click at [150, 118] on span "Calculate" at bounding box center [152, 116] width 17 height 4
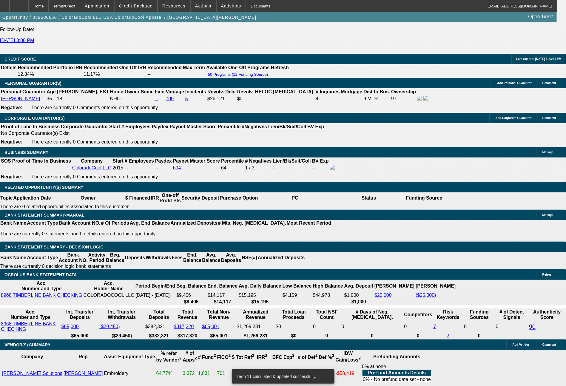
drag, startPoint x: 86, startPoint y: 203, endPoint x: 127, endPoint y: 207, distance: 41.3
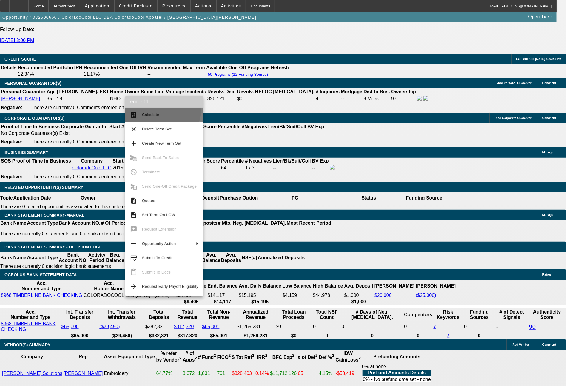
click at [154, 110] on button "calculate Calculate" at bounding box center [164, 115] width 78 height 14
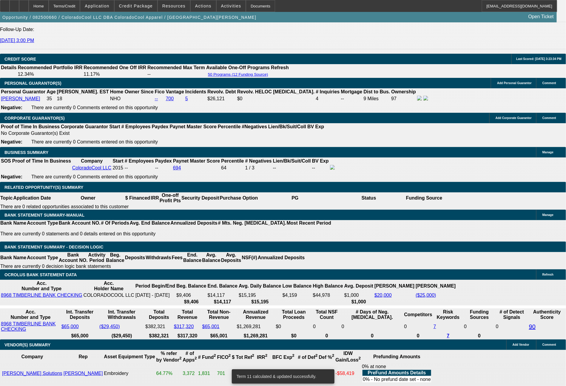
drag, startPoint x: 312, startPoint y: 202, endPoint x: 340, endPoint y: 202, distance: 28.0
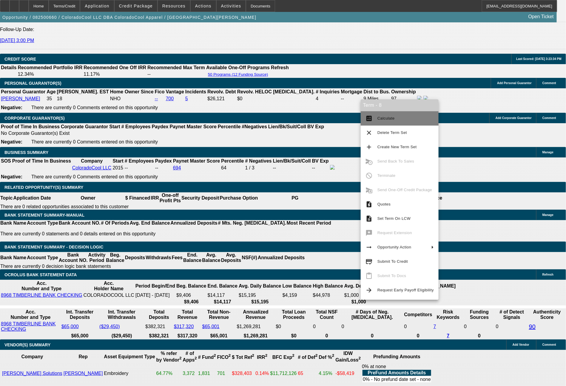
click at [384, 119] on span "Calculate" at bounding box center [385, 118] width 17 height 4
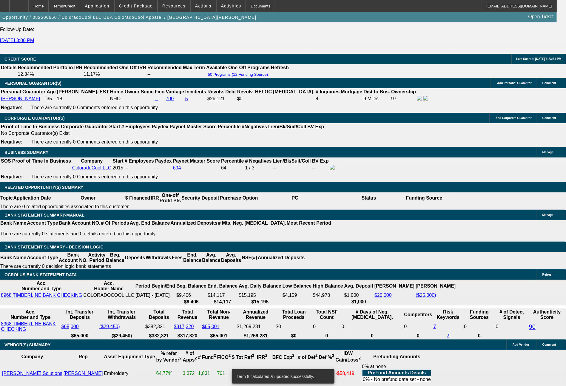
drag, startPoint x: 236, startPoint y: 204, endPoint x: 272, endPoint y: 204, distance: 35.8
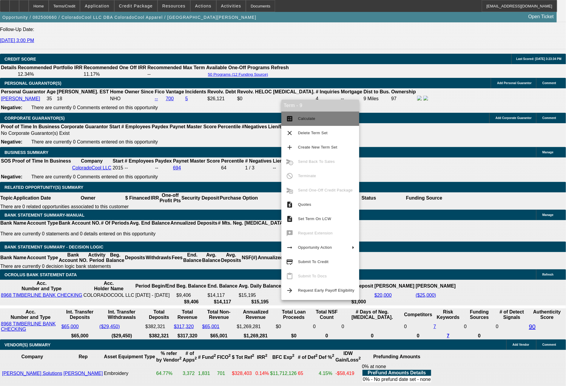
click at [306, 117] on span "Calculate" at bounding box center [306, 118] width 17 height 4
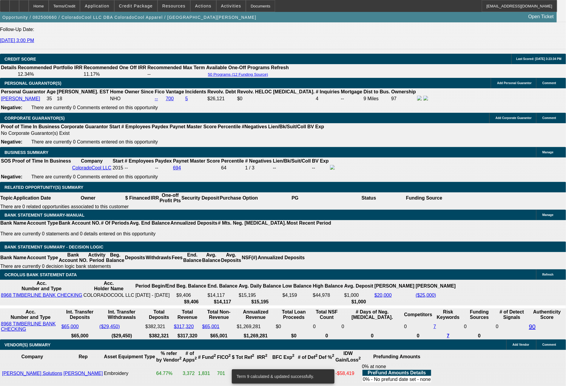
drag, startPoint x: 89, startPoint y: 202, endPoint x: 129, endPoint y: 207, distance: 40.5
drag, startPoint x: 236, startPoint y: 206, endPoint x: 274, endPoint y: 202, distance: 37.7
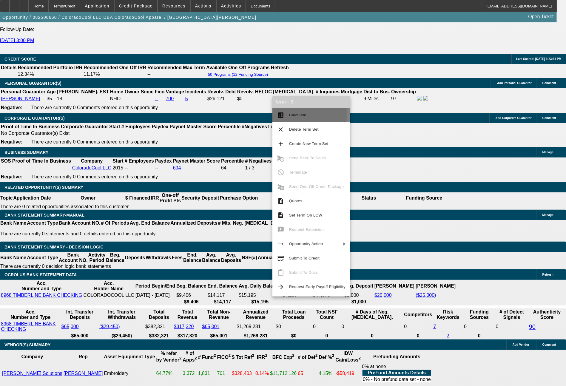
click at [294, 114] on span "Calculate" at bounding box center [297, 115] width 17 height 4
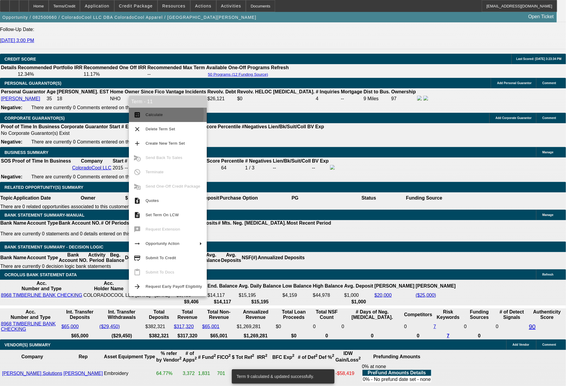
click at [157, 114] on span "Calculate" at bounding box center [153, 114] width 17 height 4
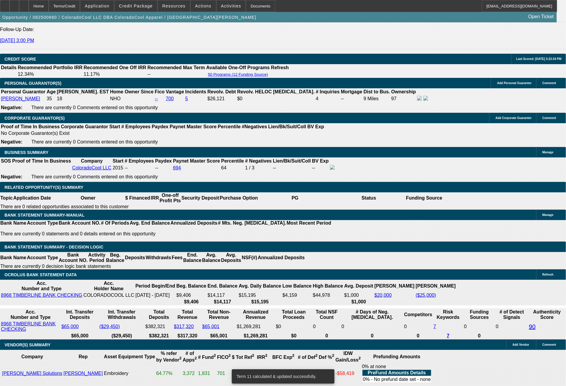
click at [206, 5] on span "Actions" at bounding box center [203, 6] width 16 height 5
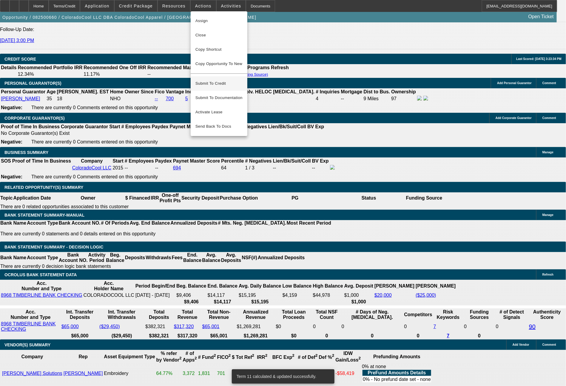
click at [219, 80] on span "Submit To Credit" at bounding box center [218, 83] width 47 height 7
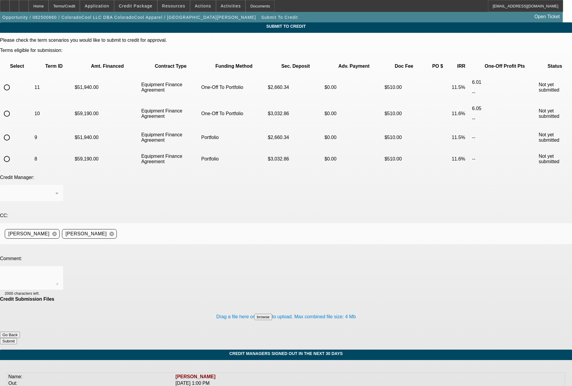
click at [13, 153] on input "radio" at bounding box center [7, 159] width 12 height 12
click at [55, 190] on div "Arida, George" at bounding box center [30, 193] width 51 height 7
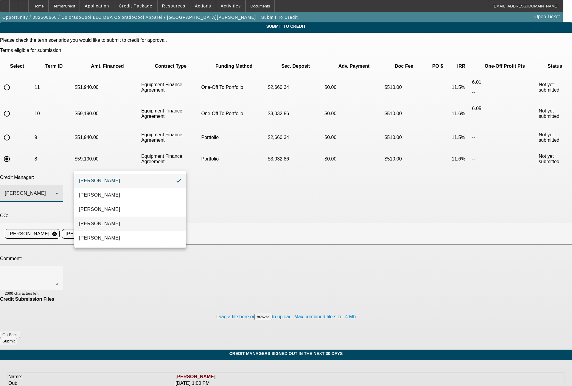
click at [100, 224] on span "Magner, Bill" at bounding box center [99, 223] width 41 height 7
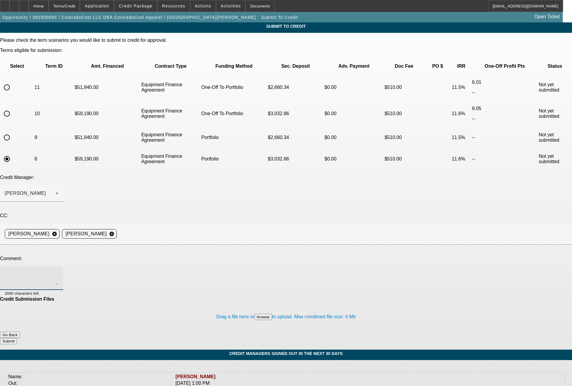
click at [58, 271] on textarea at bounding box center [32, 278] width 54 height 14
paste textarea "Bill - you had approved for the portfolio yesterday on a 60 month term at an 11…"
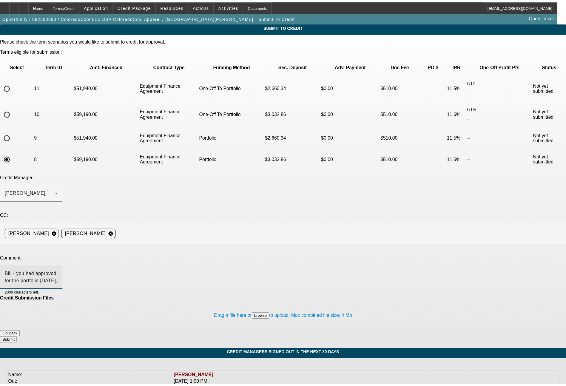
scroll to position [6, 0]
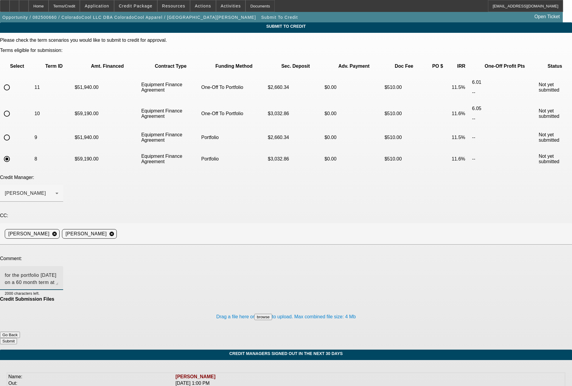
click at [58, 271] on textarea "Bill - you had approved for the portfolio yesterday on a 60 month term at an 11…" at bounding box center [32, 278] width 54 height 14
click at [17, 338] on button "Submit" at bounding box center [8, 341] width 17 height 6
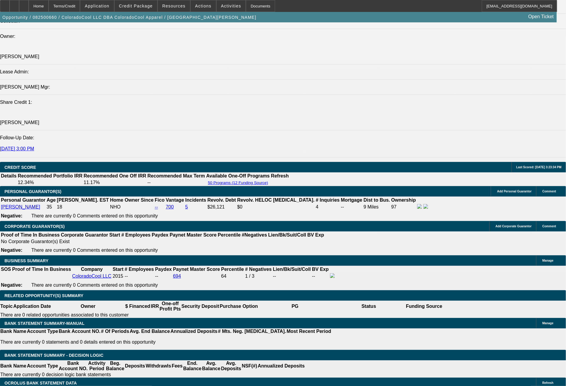
scroll to position [770, 0]
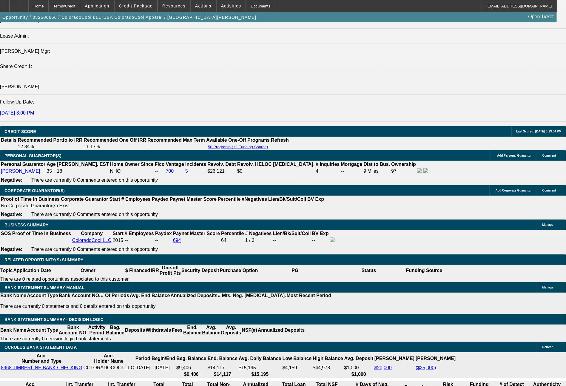
click at [200, 13] on div "Opportunity / 082500660 / ColoradoCool LLC DBA ColoradoCool Apparel / Clinton, …" at bounding box center [278, 17] width 556 height 10
click at [197, 8] on span at bounding box center [202, 6] width 25 height 14
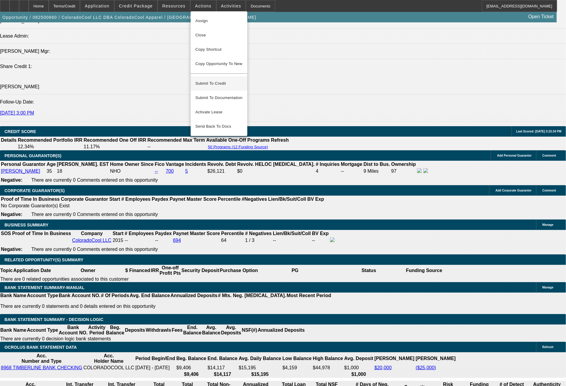
click at [211, 80] on span "Submit To Credit" at bounding box center [218, 83] width 47 height 7
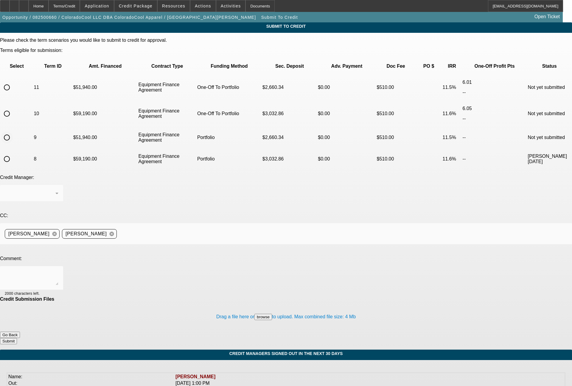
click at [13, 131] on input "radio" at bounding box center [7, 137] width 12 height 12
click at [55, 190] on div "Arida, George" at bounding box center [30, 193] width 51 height 7
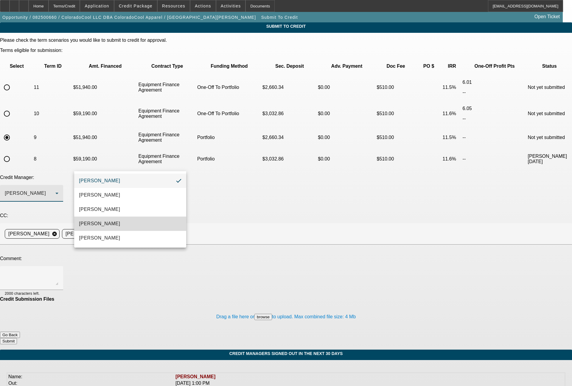
click at [98, 226] on span "Magner, Bill" at bounding box center [99, 223] width 41 height 7
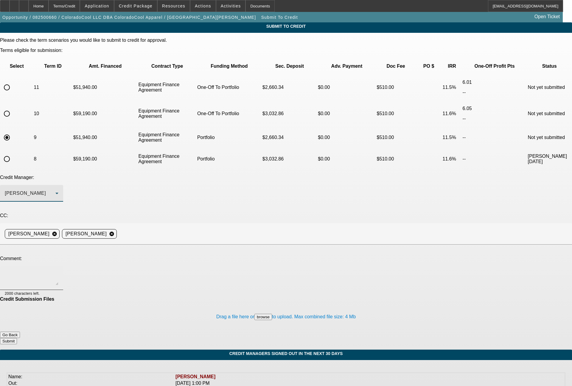
click at [58, 271] on textarea at bounding box center [32, 278] width 54 height 14
click at [17, 338] on button "Submit" at bounding box center [8, 341] width 17 height 6
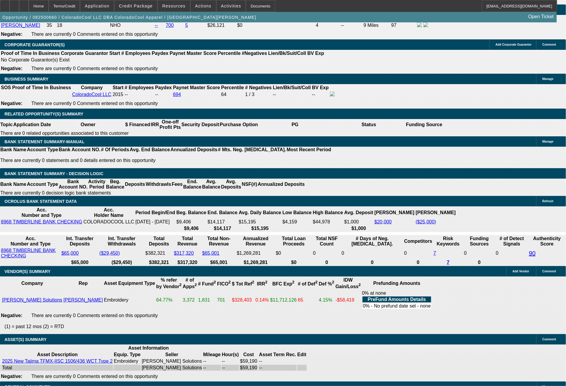
scroll to position [749, 0]
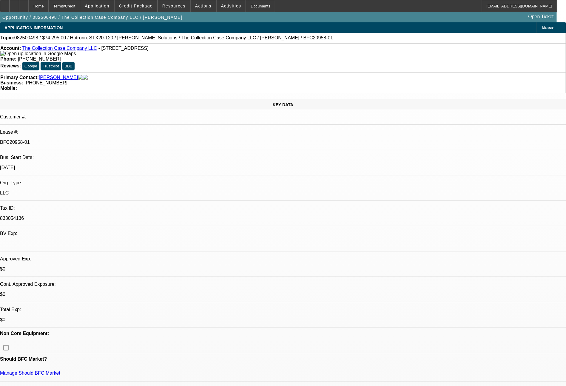
select select "0"
select select "2"
select select "0"
select select "6"
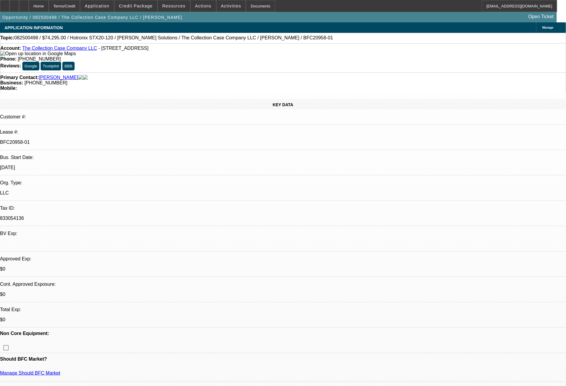
select select "0"
select select "2"
select select "0"
select select "6"
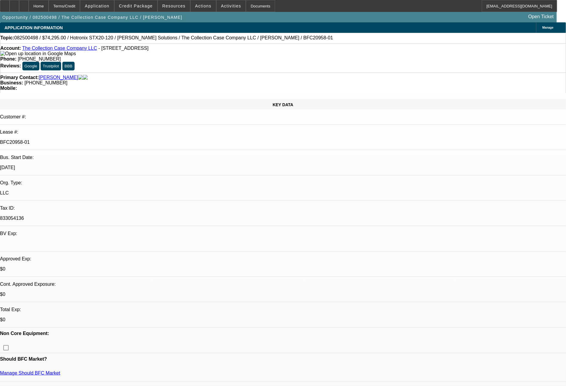
select select "0"
select select "2"
select select "0"
select select "6"
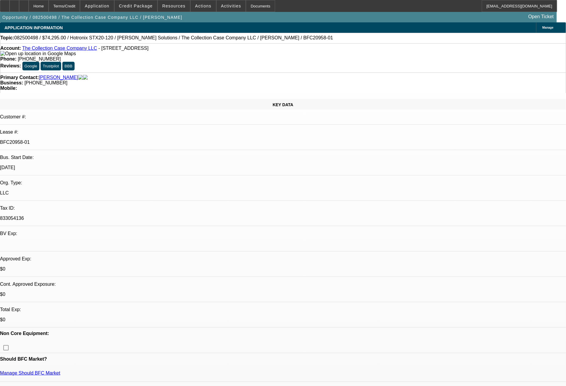
select select "0"
select select "2"
select select "0"
select select "6"
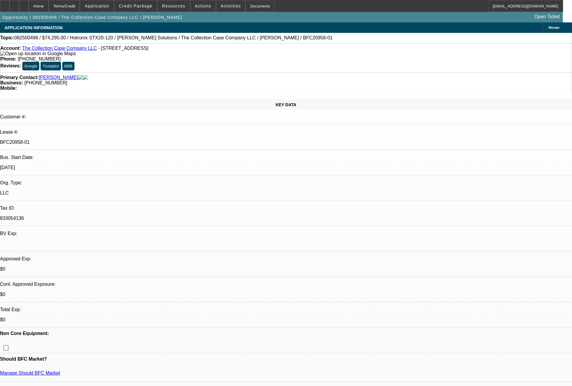
select select "0"
select select "2"
select select "0"
select select "6"
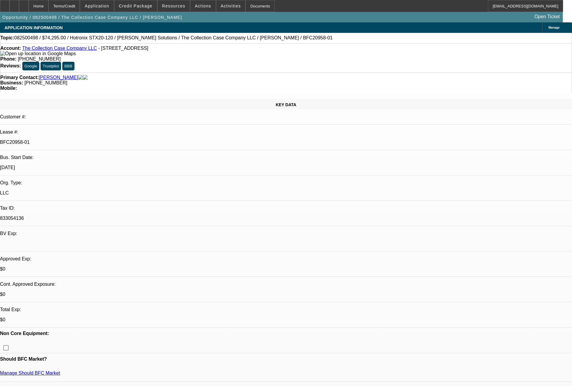
select select "0"
select select "2"
select select "0"
select select "6"
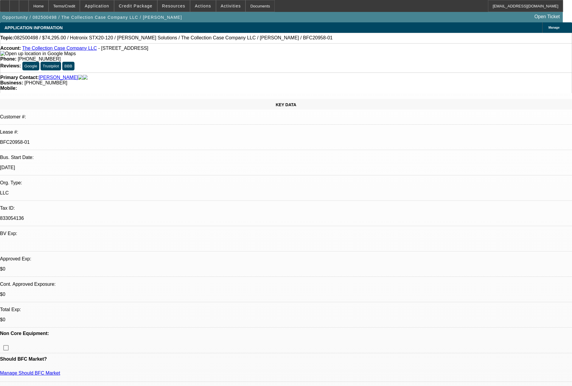
select select "0"
select select "2"
select select "0"
select select "6"
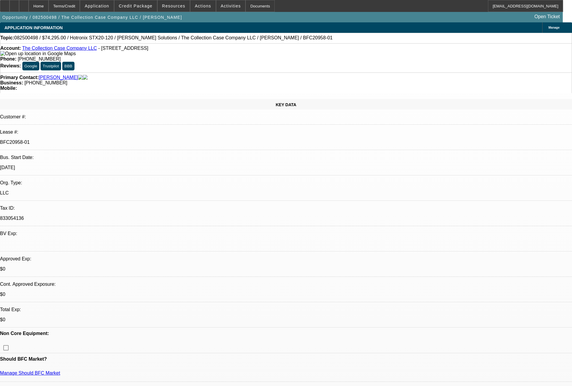
select select "0"
select select "2"
select select "0"
select select "6"
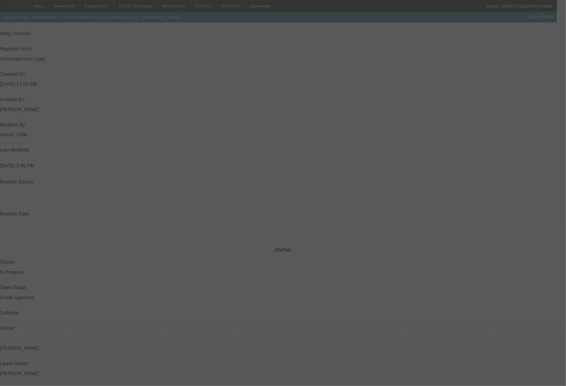
scroll to position [436, 0]
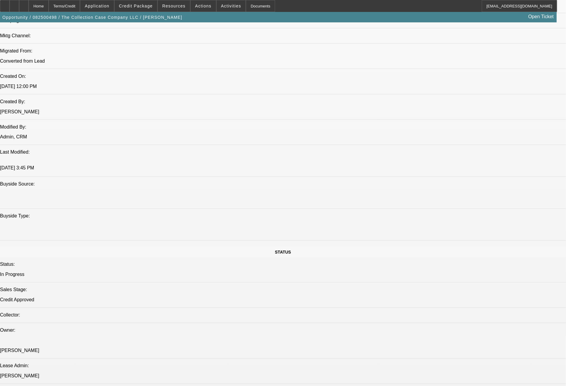
select select "0"
select select "2"
select select "0"
select select "2"
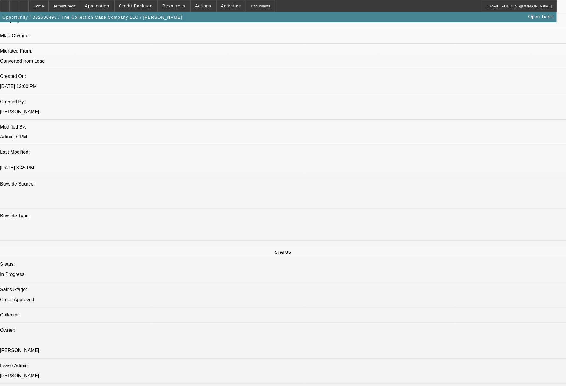
select select "0"
select select "2"
select select "0"
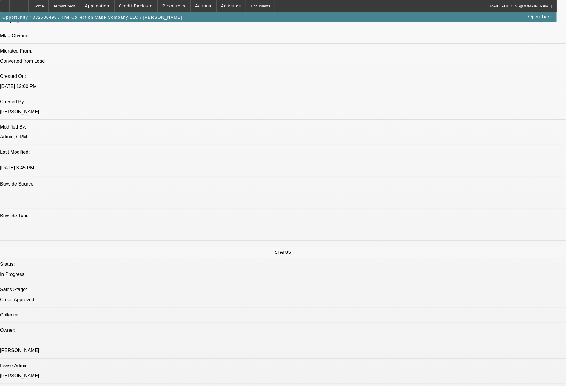
select select "2"
select select "0"
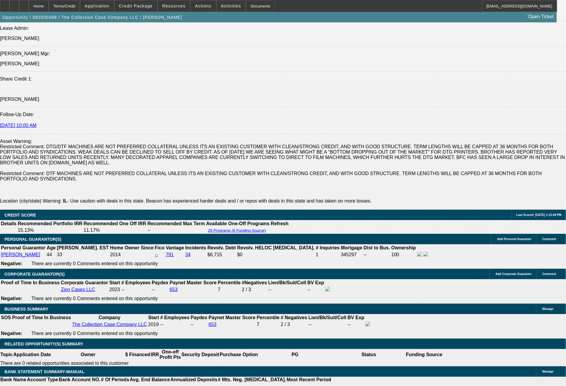
select select "1"
select select "2"
select select "6"
select select "1"
select select "2"
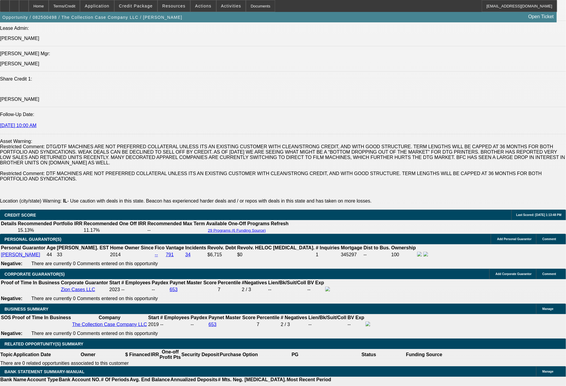
select select "6"
select select "1"
select select "2"
select select "6"
select select "1"
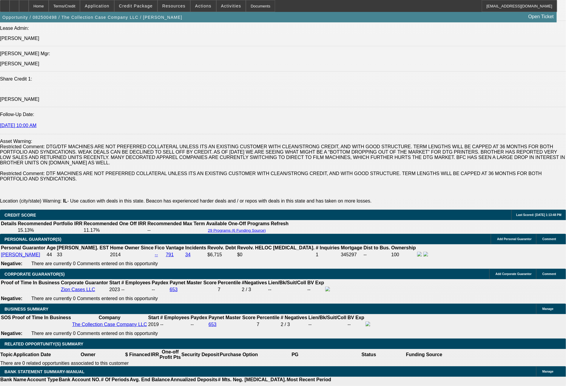
select select "2"
select select "6"
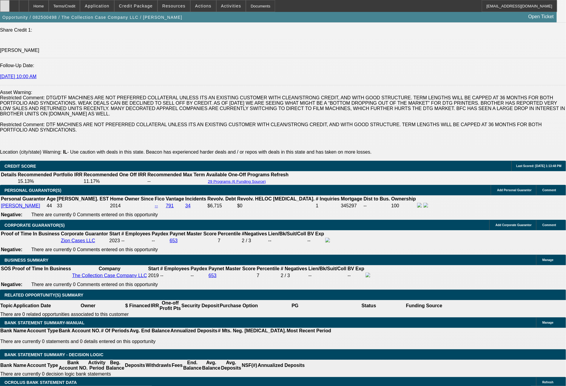
click at [10, 5] on div at bounding box center [5, 6] width 10 height 12
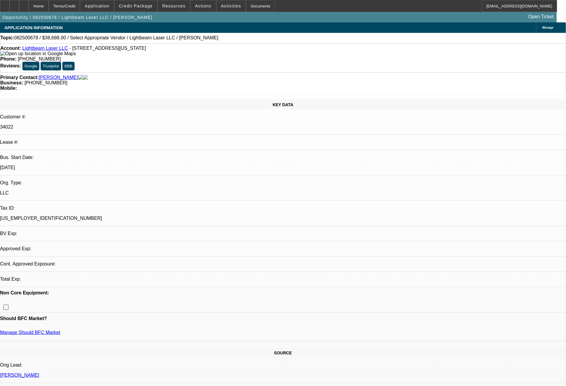
select select "0"
select select "6"
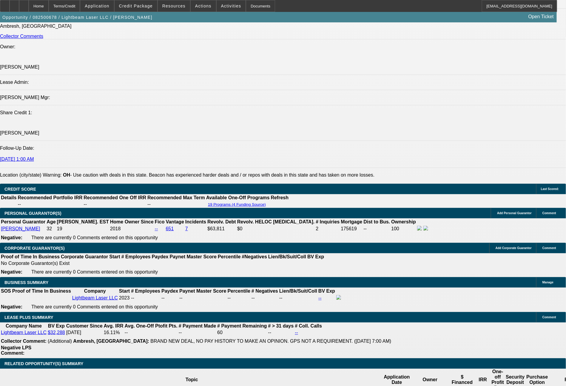
scroll to position [759, 0]
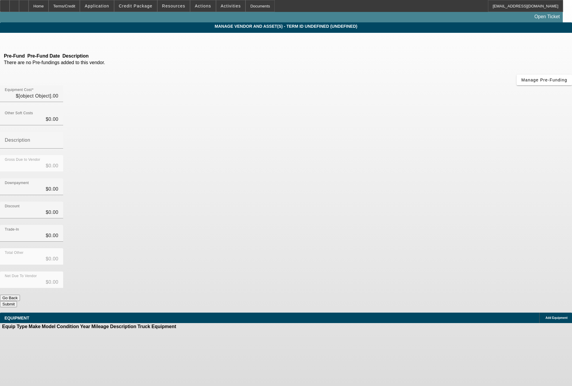
type input "$38,688.00"
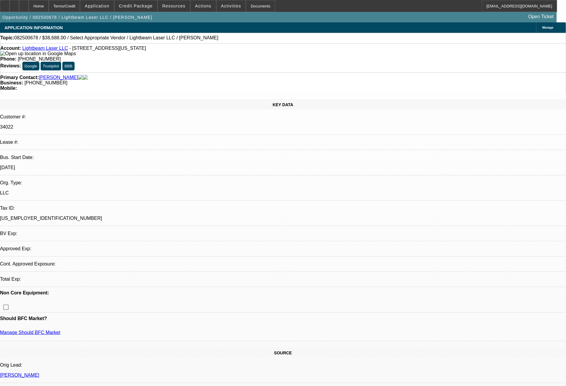
select select "0"
select select "1"
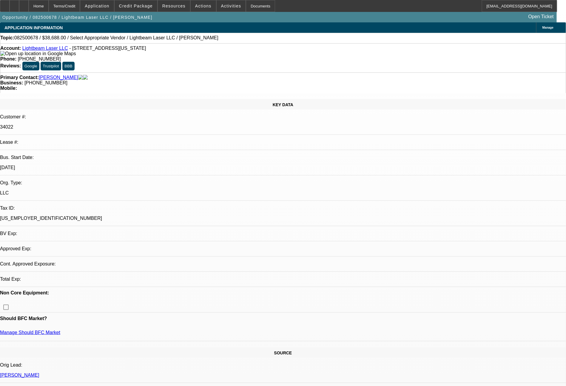
select select "6"
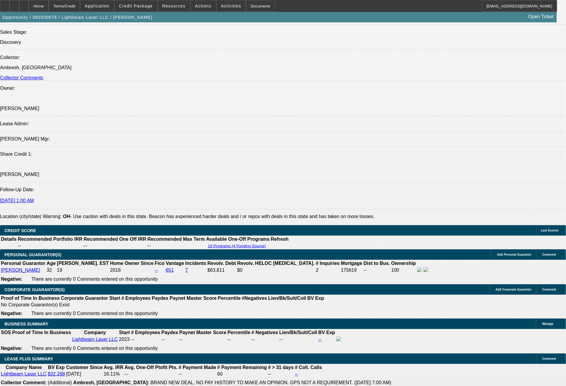
scroll to position [711, 0]
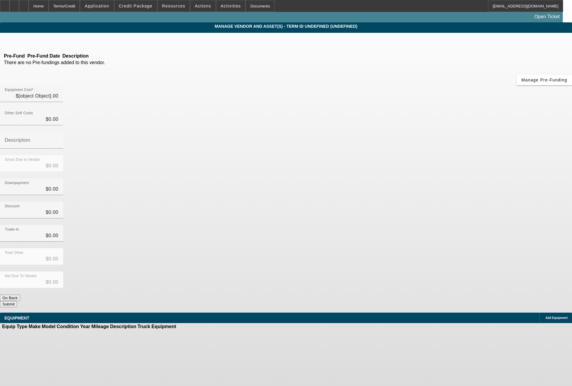
type input "$38,688.00"
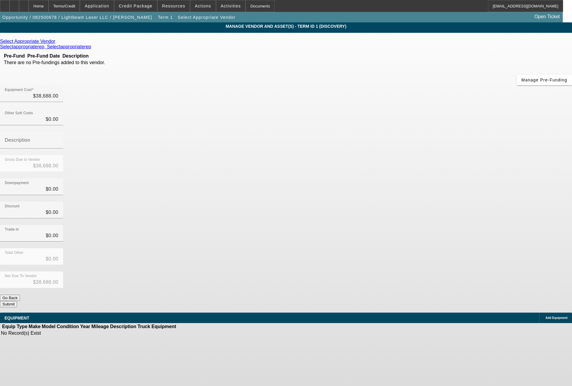
click at [57, 42] on icon at bounding box center [57, 41] width 0 height 5
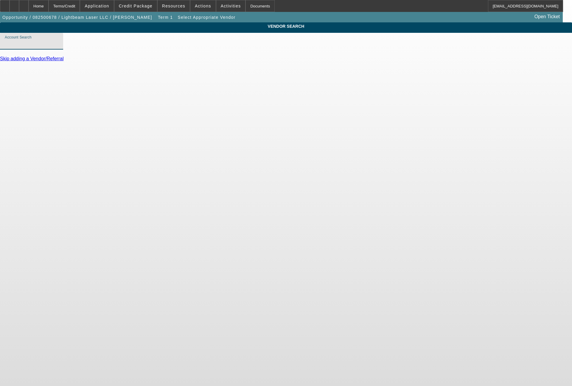
click at [58, 47] on input "Account Search" at bounding box center [32, 43] width 54 height 7
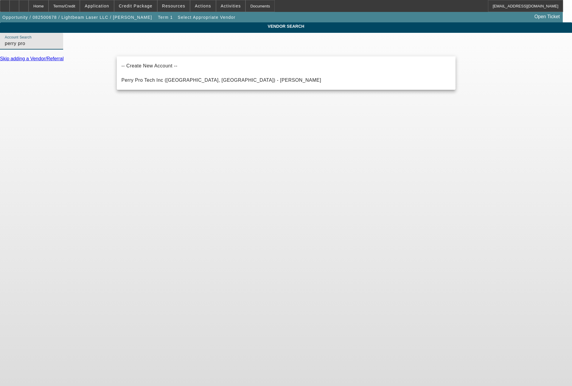
click at [155, 75] on mat-option "Perry Pro Tech Inc (Lima, OH) - Archer, David" at bounding box center [286, 80] width 339 height 14
type input "Perry Pro Tech Inc (Lima, OH) - Archer, David"
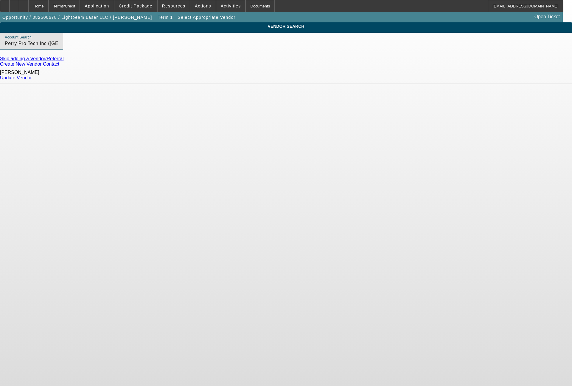
click at [32, 77] on link "Update Vendor" at bounding box center [16, 77] width 32 height 5
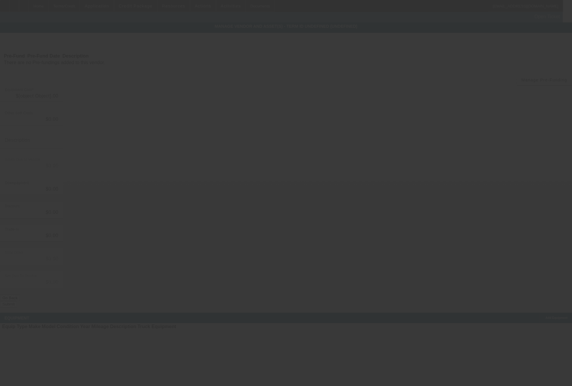
type input "$38,688.00"
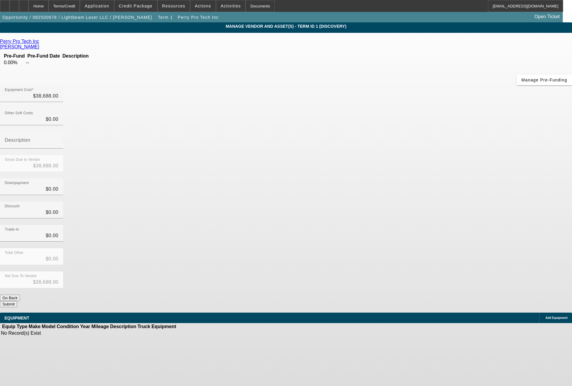
click at [546, 316] on span "Add Equipment" at bounding box center [557, 317] width 22 height 3
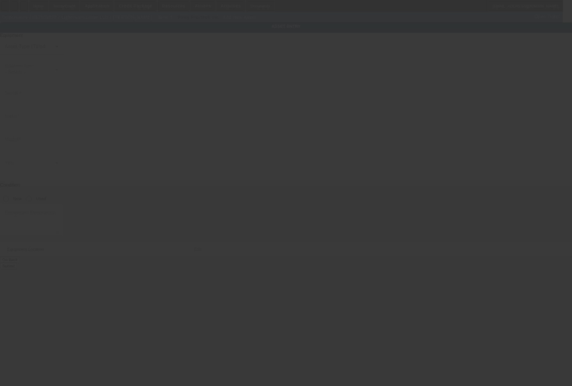
type input "58 Springwood St E"
type input "Oregon"
type input "43616"
type input "Lucas"
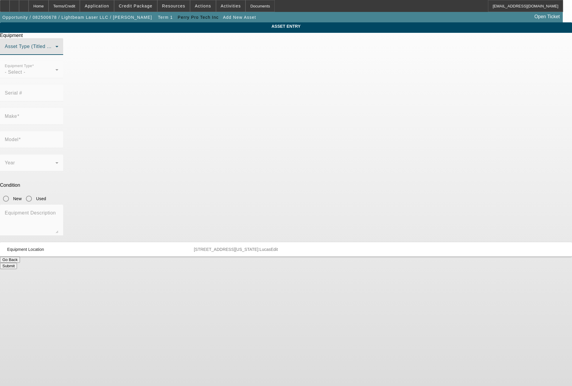
click at [55, 52] on span at bounding box center [30, 48] width 51 height 7
click at [241, 89] on span "Non Title Asset" at bounding box center [226, 90] width 34 height 7
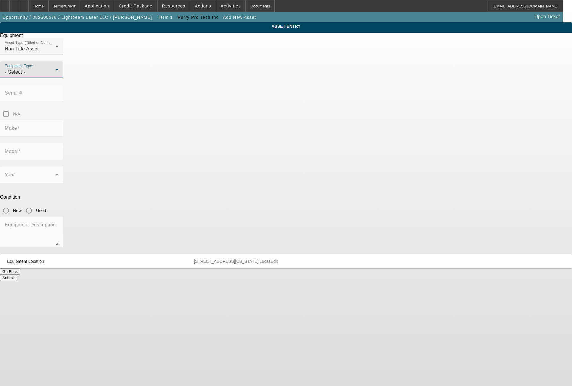
click at [55, 76] on div "- Select -" at bounding box center [30, 72] width 51 height 7
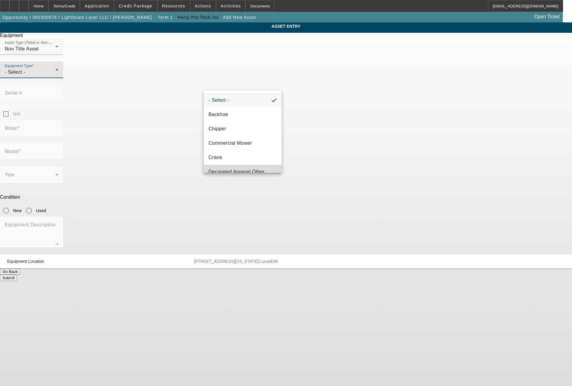
click at [254, 168] on span "Decorated Apparel Other" at bounding box center [237, 171] width 56 height 7
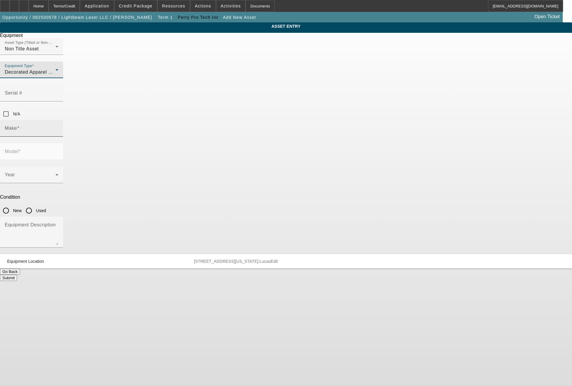
click at [58, 127] on input "Make" at bounding box center [32, 130] width 54 height 7
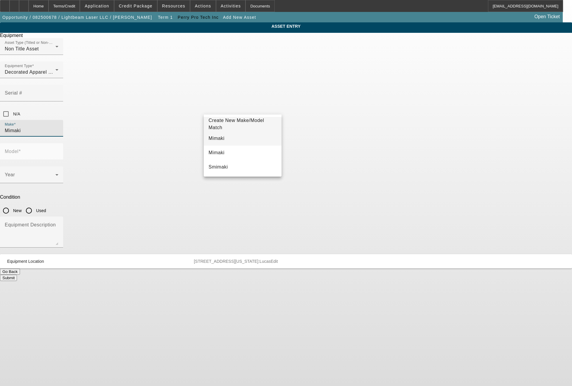
type input "Mimaki"
click at [214, 137] on span "Mimaki" at bounding box center [217, 138] width 16 height 5
click at [55, 173] on span at bounding box center [30, 176] width 51 height 7
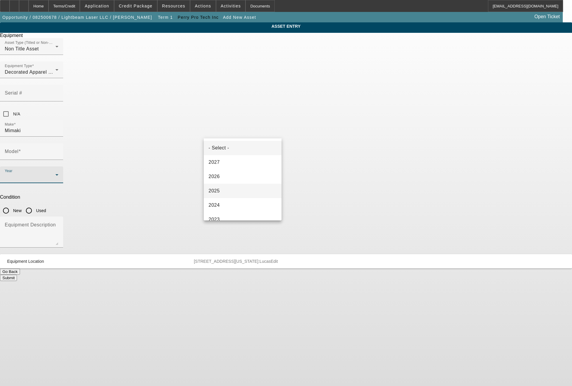
click at [214, 189] on span "2025" at bounding box center [214, 190] width 11 height 7
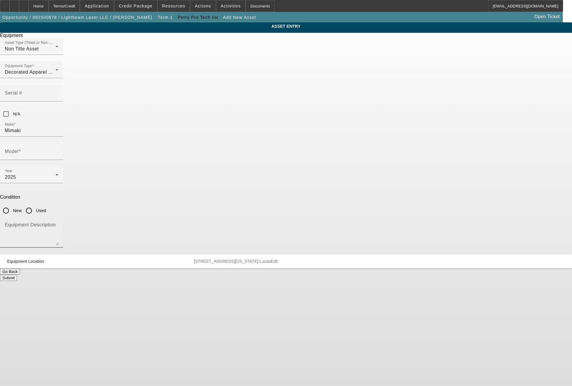
click at [58, 216] on div "Equipment Description" at bounding box center [32, 231] width 54 height 31
click at [58, 224] on textarea "Equipment Description" at bounding box center [32, 234] width 54 height 21
type textarea "UV printer/cutter"
click at [12, 205] on input "New" at bounding box center [6, 211] width 12 height 12
radio input "true"
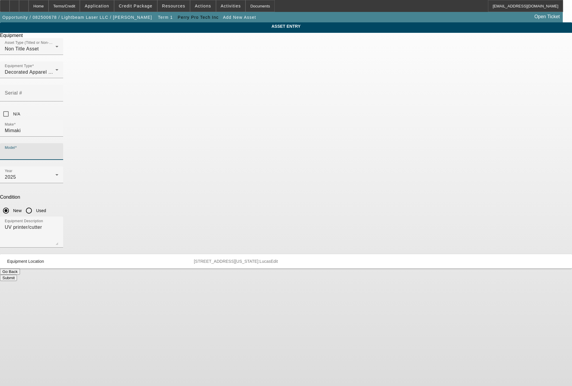
click at [58, 150] on input "Model" at bounding box center [32, 153] width 54 height 7
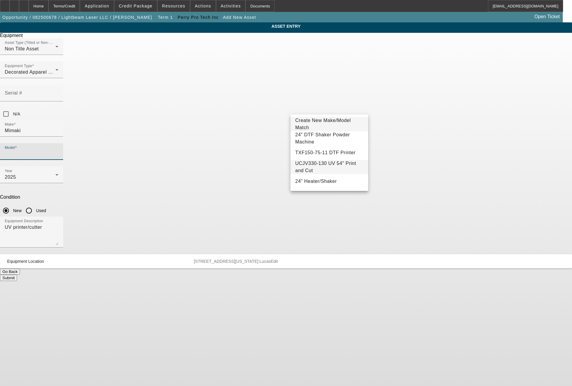
click at [338, 168] on span "UCJV330-130 UV 54" Print and Cut" at bounding box center [325, 167] width 61 height 12
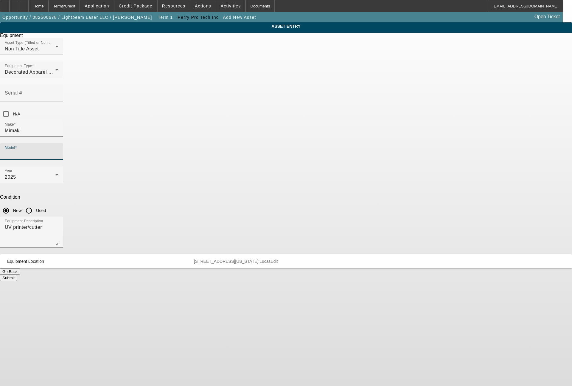
type input "UCJV330-130 UV 54" Print and Cut"
click at [17, 275] on button "Submit" at bounding box center [8, 278] width 17 height 6
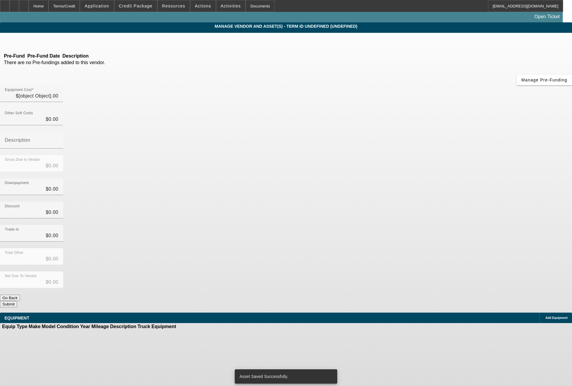
type input "$38,688.00"
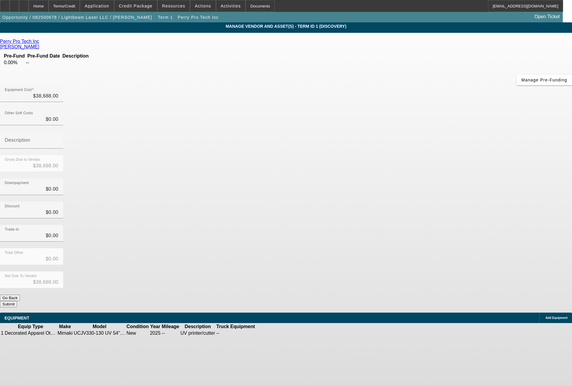
click at [17, 301] on button "Submit" at bounding box center [8, 304] width 17 height 6
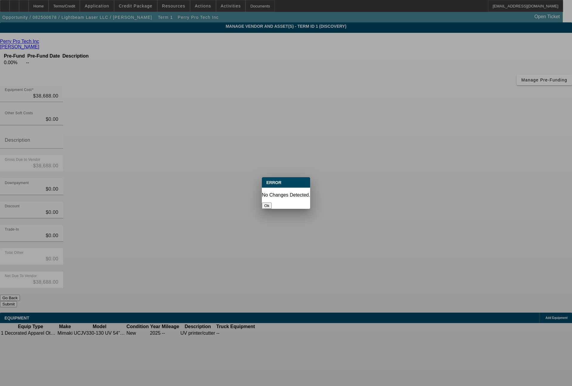
click at [556, 192] on div at bounding box center [286, 193] width 572 height 386
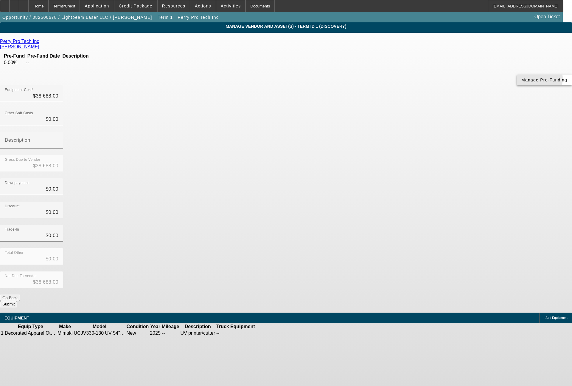
click at [522, 82] on span "Manage Pre-Funding" at bounding box center [545, 80] width 46 height 5
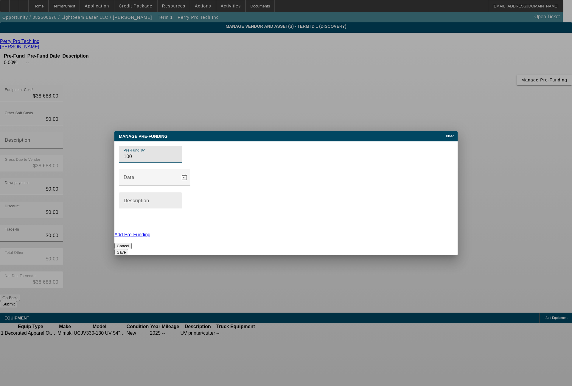
type input "100"
drag, startPoint x: 312, startPoint y: 186, endPoint x: 318, endPoint y: 165, distance: 22.1
click at [177, 199] on input "Description" at bounding box center [151, 202] width 54 height 7
type input "100% with PO"
click at [128, 249] on button "Save" at bounding box center [121, 252] width 14 height 6
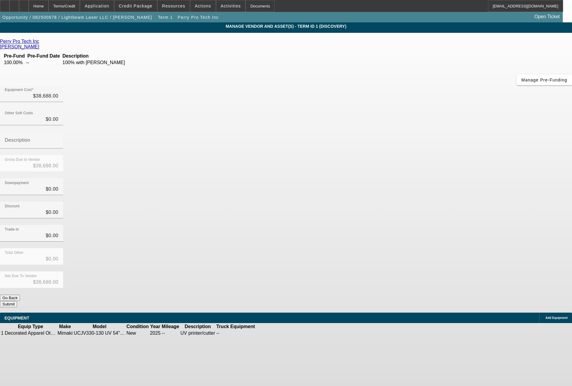
click at [17, 301] on button "Submit" at bounding box center [8, 304] width 17 height 6
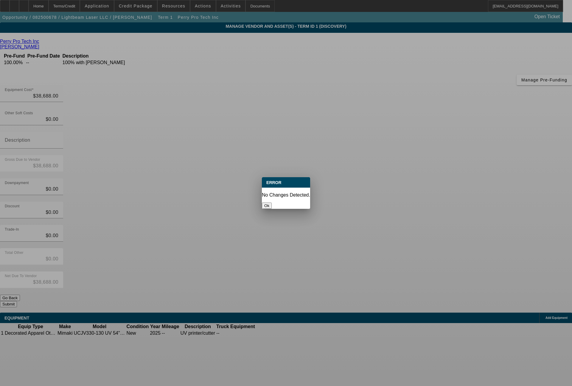
click at [272, 202] on button "Ok" at bounding box center [267, 205] width 10 height 6
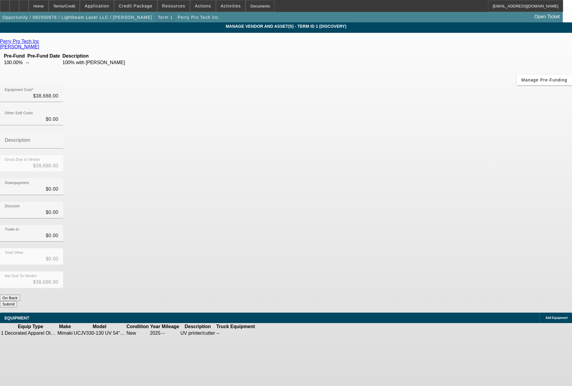
click at [156, 13] on span "button" at bounding box center [165, 17] width 19 height 14
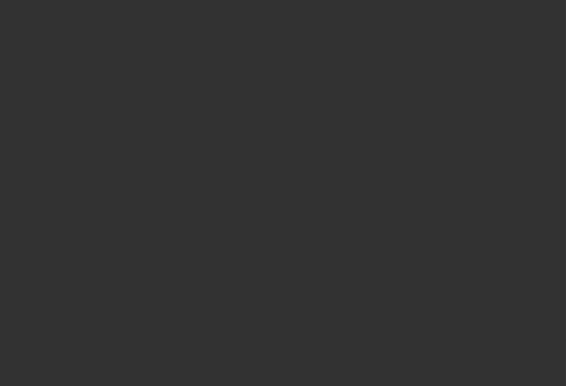
select select "0"
select select "6"
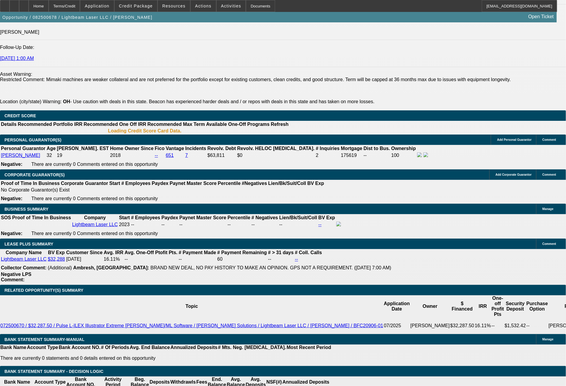
scroll to position [833, 0]
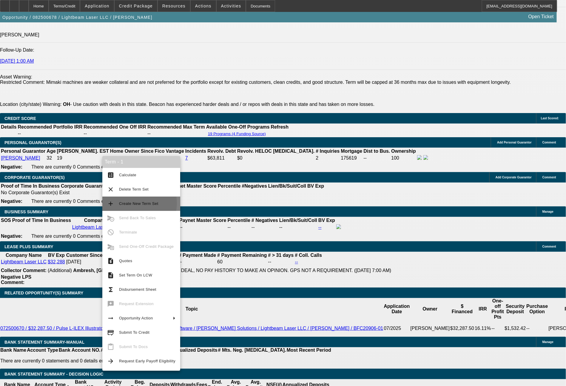
click at [134, 203] on span "Create New Term Set" at bounding box center [138, 203] width 39 height 4
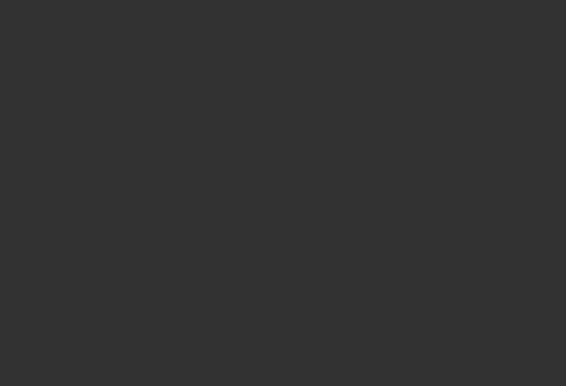
select select "0"
select select "6"
select select "0"
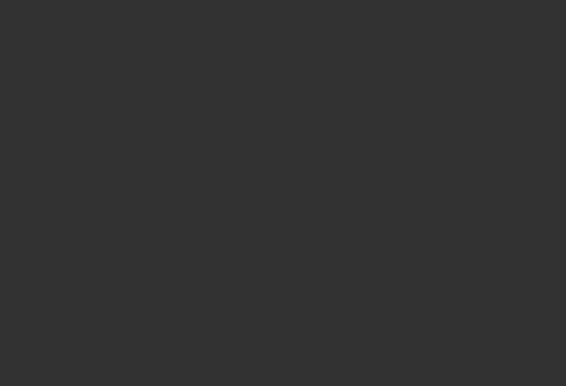
select select "0"
select select "6"
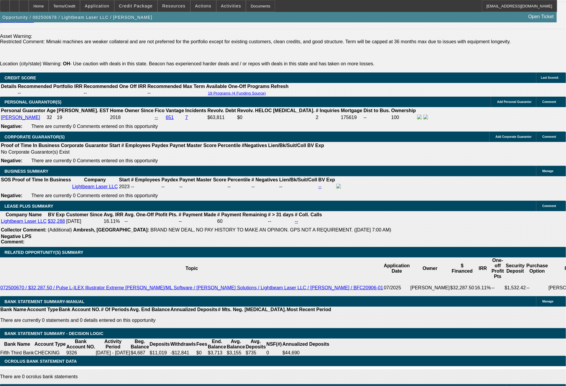
scroll to position [870, 0]
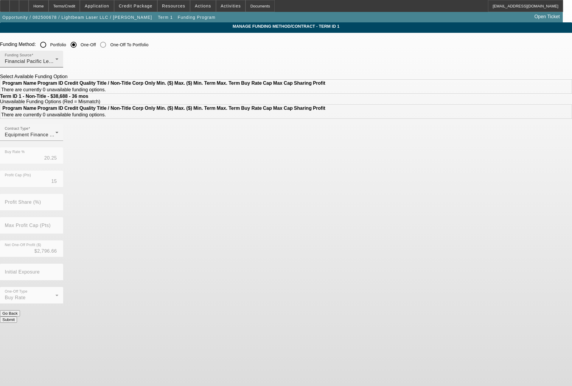
click at [58, 56] on div "Funding Source Financial Pacific Leasing, Inc." at bounding box center [32, 59] width 54 height 17
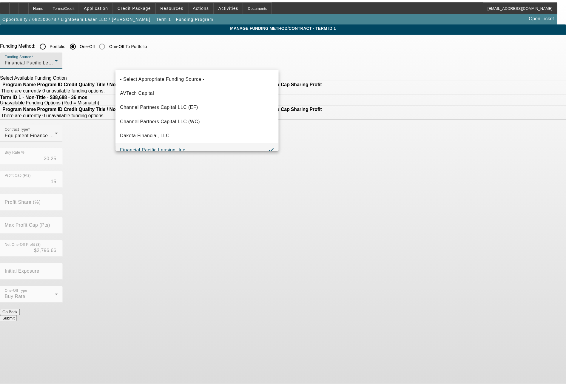
scroll to position [6, 0]
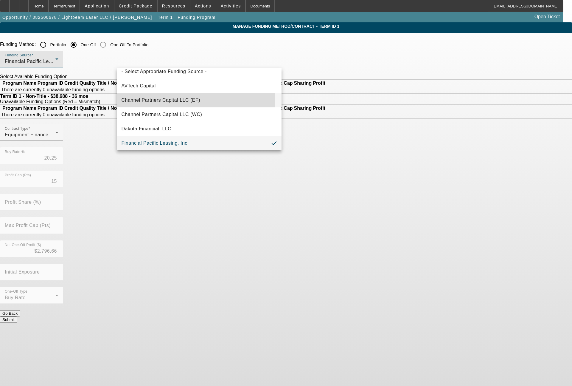
click at [176, 101] on span "Channel Partners Capital LLC (EF)" at bounding box center [161, 100] width 79 height 7
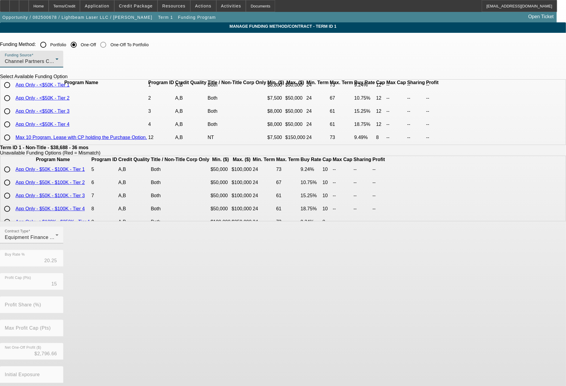
scroll to position [27, 0]
click at [13, 109] on input "radio" at bounding box center [7, 111] width 12 height 12
radio input "true"
type input "15.25"
type input "12"
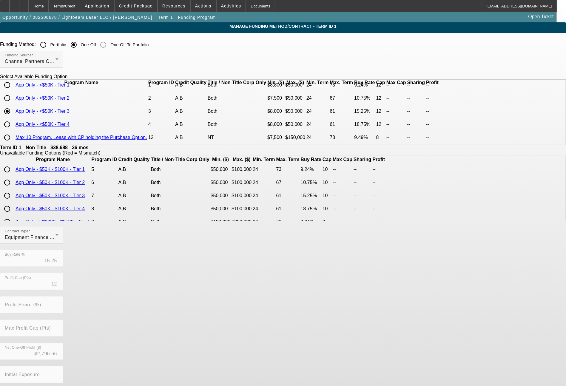
scroll to position [29, 0]
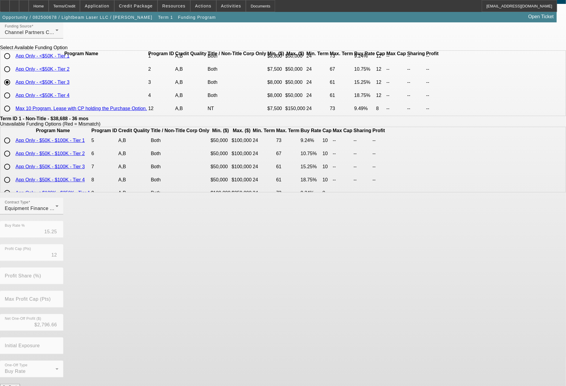
click at [17, 385] on button "Submit" at bounding box center [8, 393] width 17 height 6
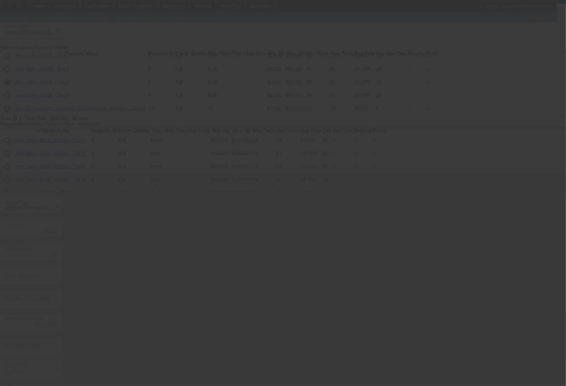
type input "20.25"
type input "15"
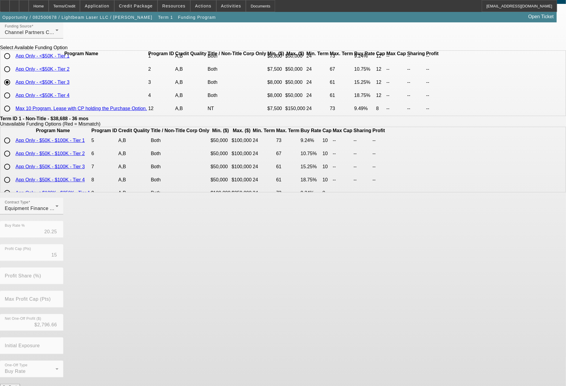
scroll to position [0, 0]
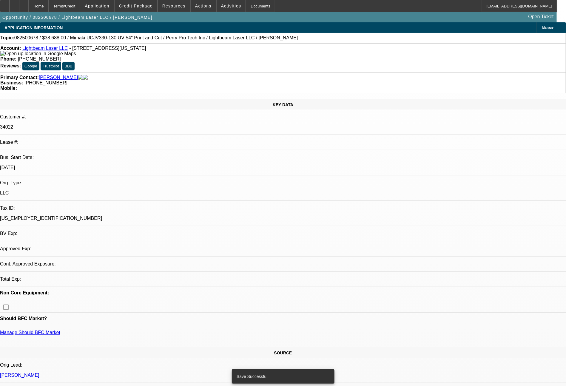
select select "0"
select select "6"
select select "0"
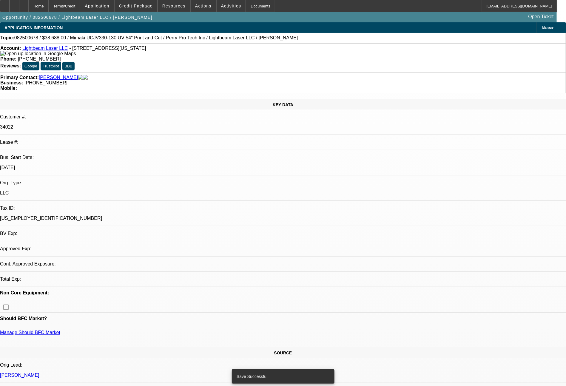
select select "0"
select select "6"
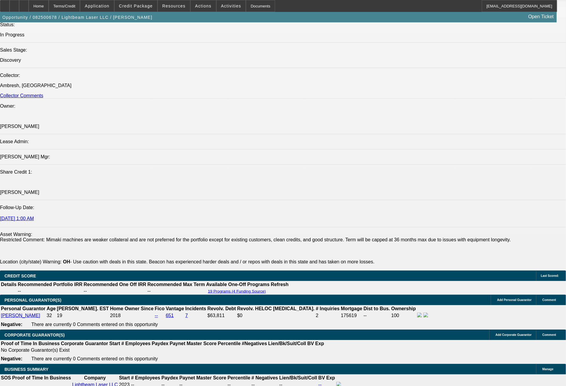
scroll to position [337, 0]
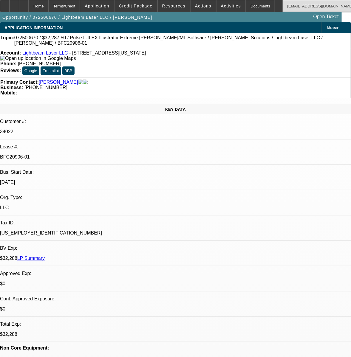
select select "0.1"
select select "2"
select select "0"
select select "6"
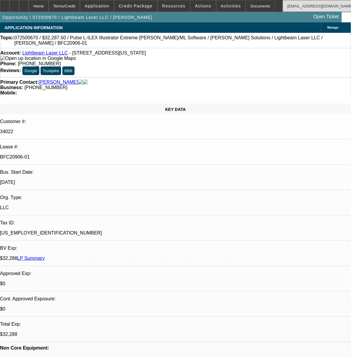
select select "0.1"
select select "2"
select select "0"
select select "6"
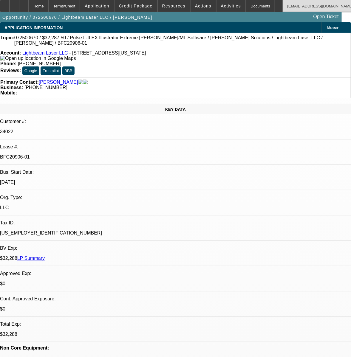
select select "0.1"
select select "2"
select select "0"
select select "6"
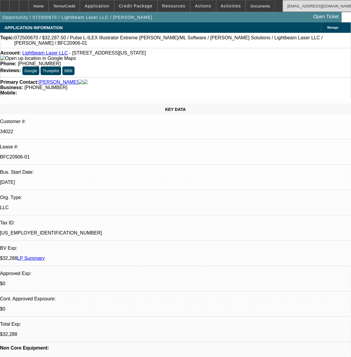
select select "0.1"
select select "2"
select select "0"
select select "6"
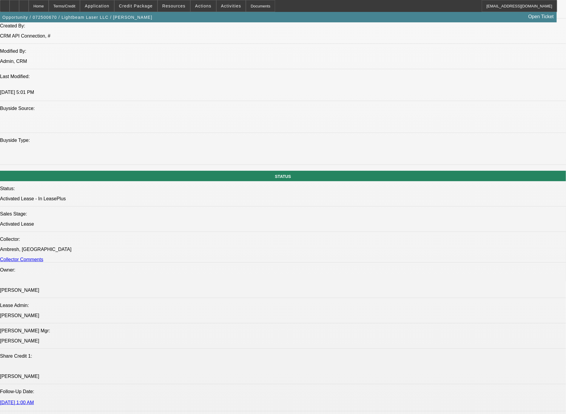
scroll to position [559, 0]
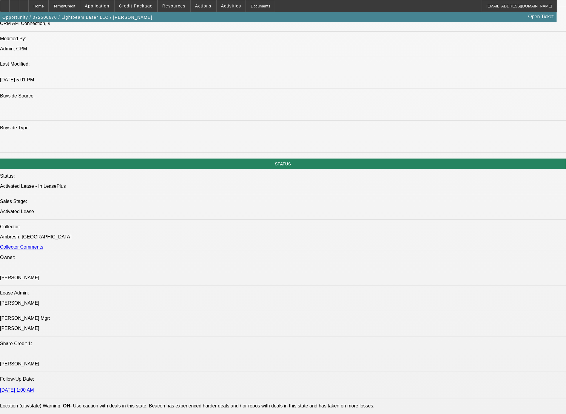
drag, startPoint x: 153, startPoint y: 279, endPoint x: 46, endPoint y: 261, distance: 108.7
copy div "good personal credit, homeowner, new Tajima machine, located in northwest [US_S…"
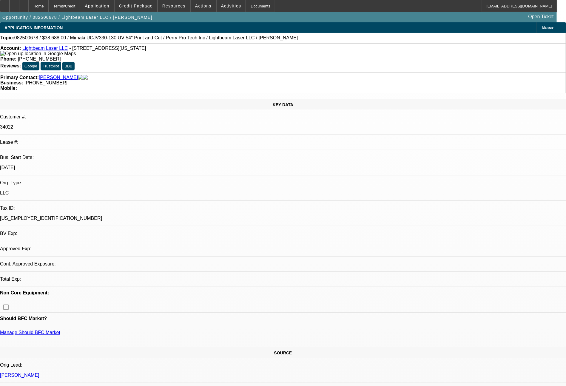
select select "0"
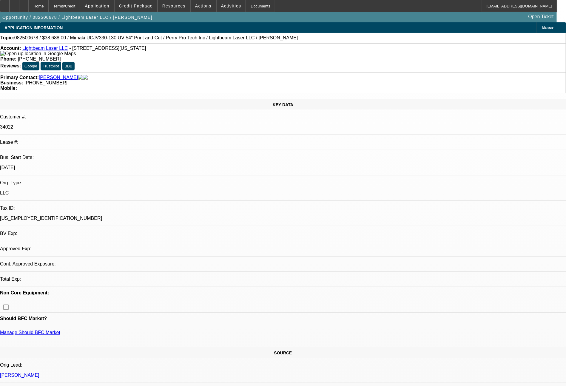
select select "0"
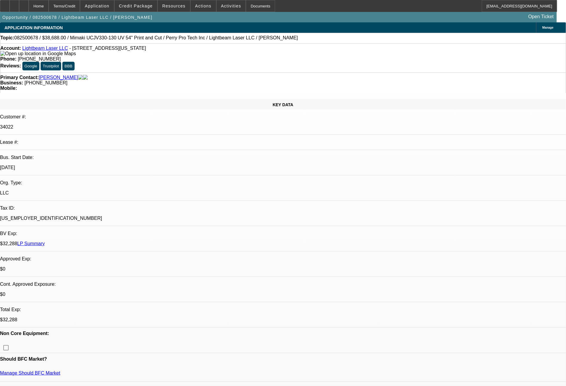
select select "1"
select select "6"
select select "1"
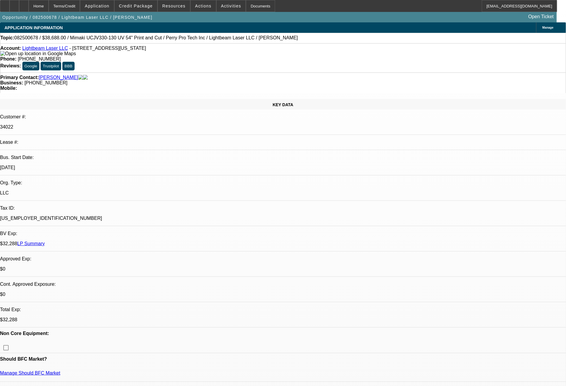
select select "6"
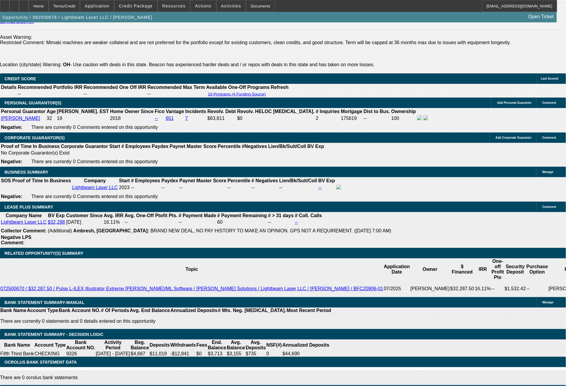
scroll to position [849, 0]
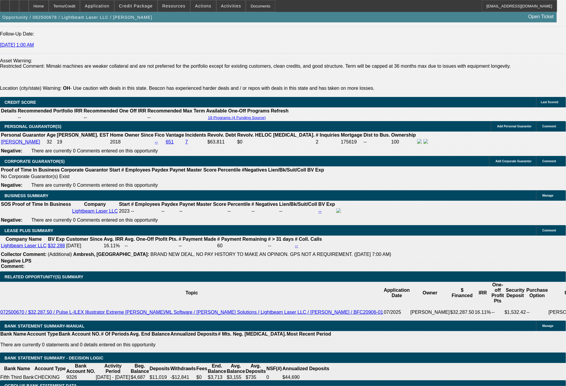
drag, startPoint x: 160, startPoint y: 208, endPoint x: 208, endPoint y: 207, distance: 48.0
type input "1"
type input "UNKNOWN"
type input "1474"
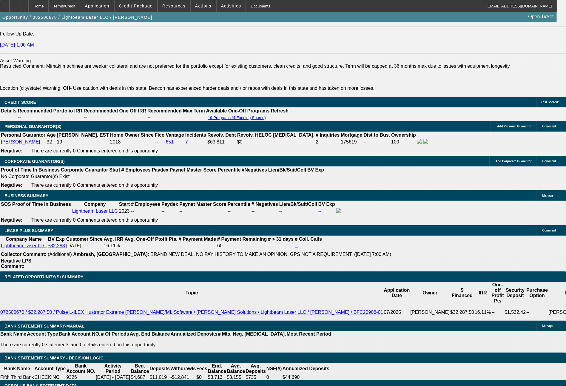
type input "21.8"
type input "$1,474.00"
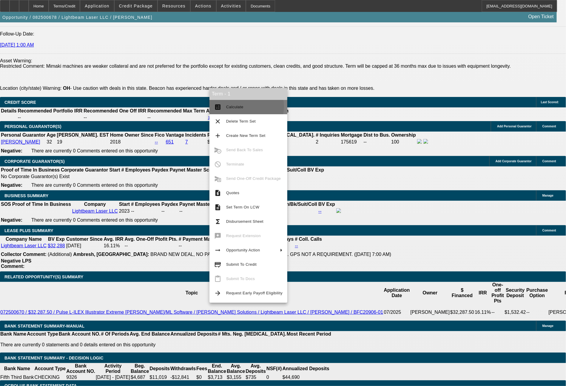
click at [245, 107] on span "Calculate" at bounding box center [254, 106] width 56 height 7
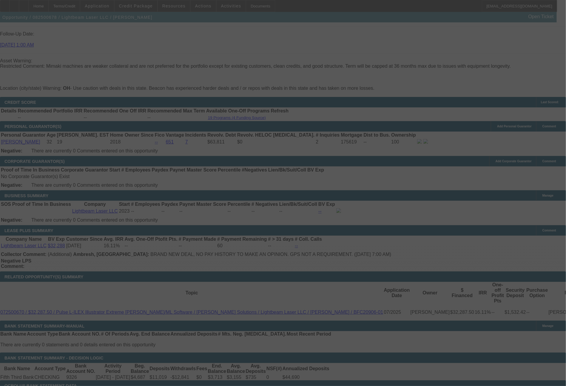
select select "0"
select select "6"
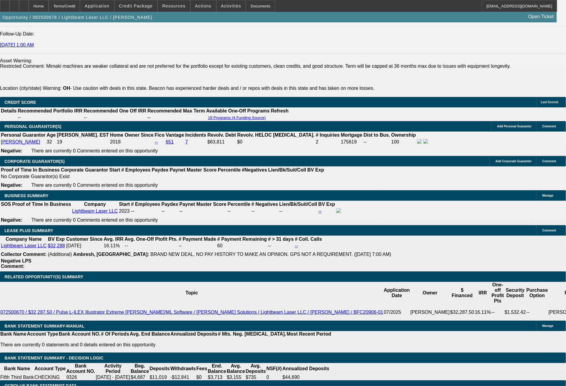
select select "2"
type input "$2,948.00"
type input "UNKNOWN"
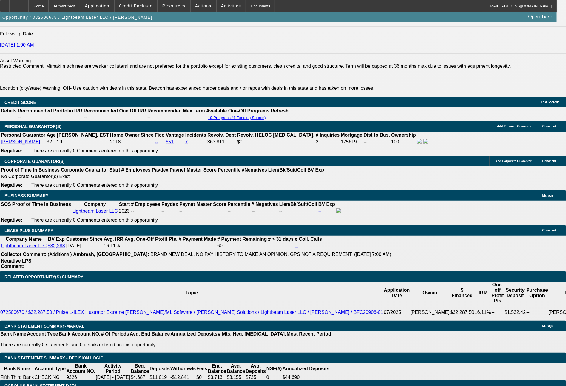
select select "2"
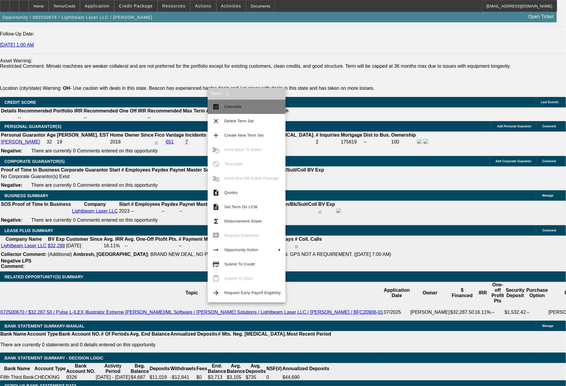
drag, startPoint x: 247, startPoint y: 109, endPoint x: 251, endPoint y: 111, distance: 4.4
click at [248, 109] on span "Calculate" at bounding box center [252, 106] width 56 height 7
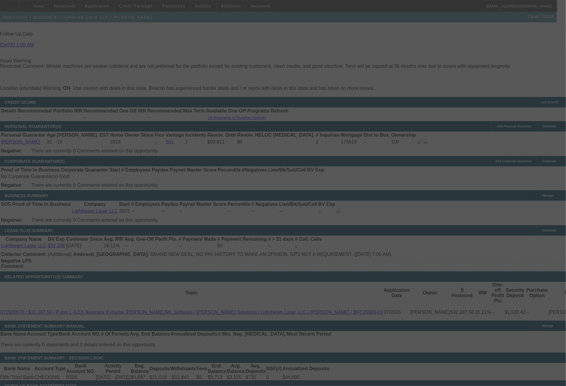
select select "0"
select select "2"
select select "0"
select select "6"
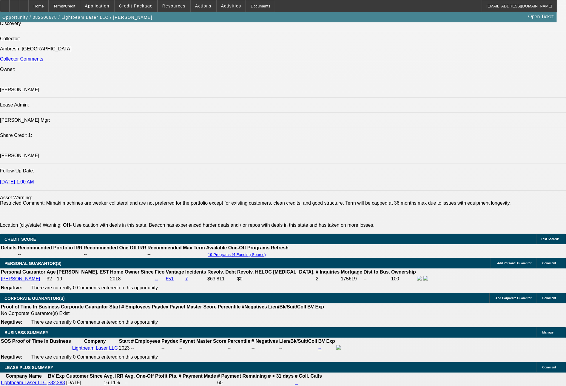
scroll to position [676, 0]
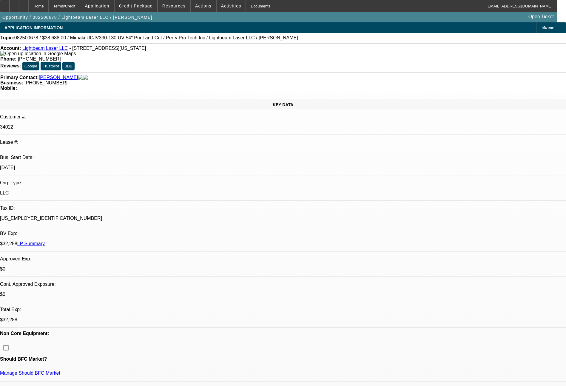
select select "0"
select select "6"
select select "0"
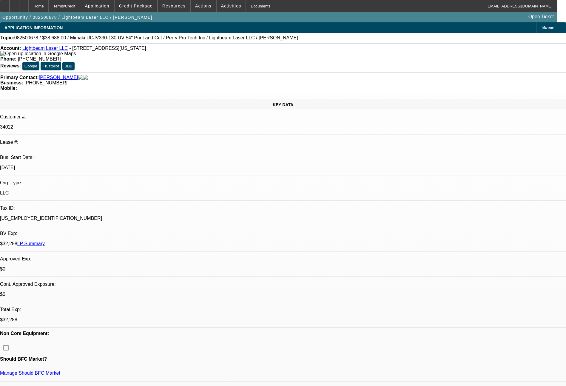
select select "0"
select select "6"
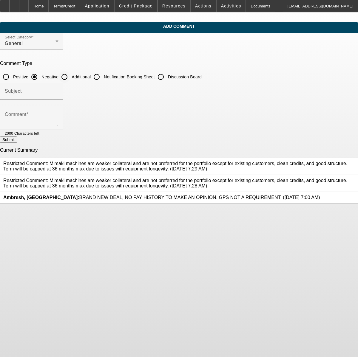
click at [70, 77] on input "Additional" at bounding box center [64, 77] width 12 height 12
radio input "true"
click at [58, 119] on textarea "Comment" at bounding box center [32, 120] width 54 height 14
paste textarea "good personal credit, homeowner, new Tajima machine, located in northwest [US_S…"
click at [58, 116] on textarea "good personal credit, homeowner, new Tajima machine, located in northwest [US_S…" at bounding box center [32, 120] width 54 height 14
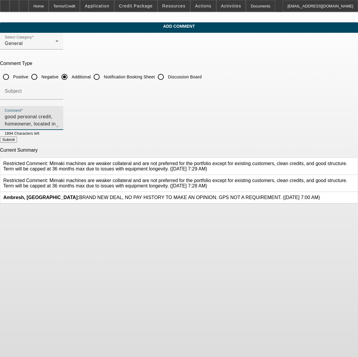
click at [58, 117] on textarea "good personal credit, homeowner, located in northwest [US_STATE] so not far fro…" at bounding box center [32, 120] width 54 height 14
click at [58, 117] on textarea "good personal credit, homeowner, good deposits/balances per bank stmts, located…" at bounding box center [32, 120] width 54 height 14
type textarea "good personal credit, homeowner, good deposits/balances per bank stmts, located…"
click at [17, 142] on button "Submit" at bounding box center [8, 140] width 17 height 6
radio input "true"
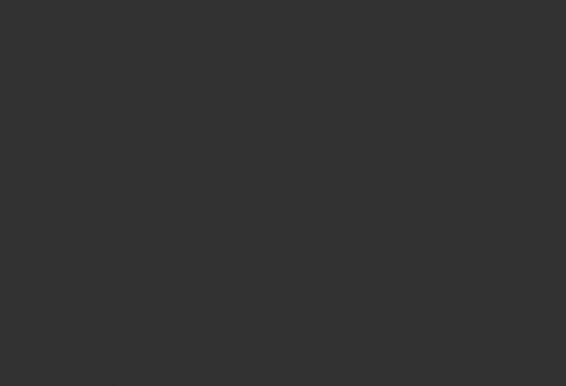
scroll to position [337, 0]
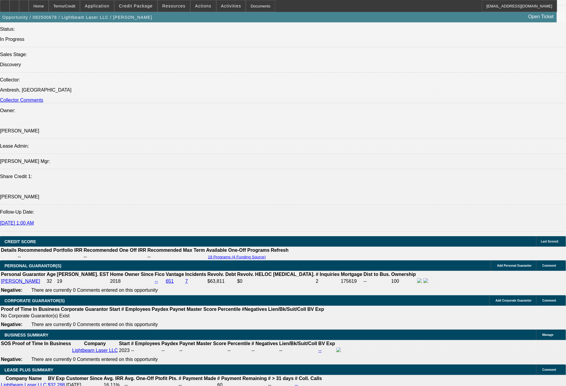
select select "0"
select select "6"
select select "0"
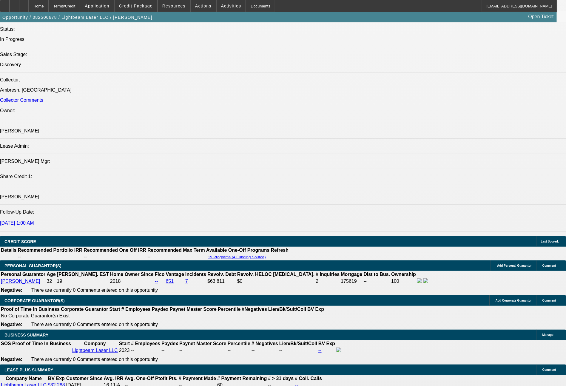
select select "2"
select select "0"
select select "6"
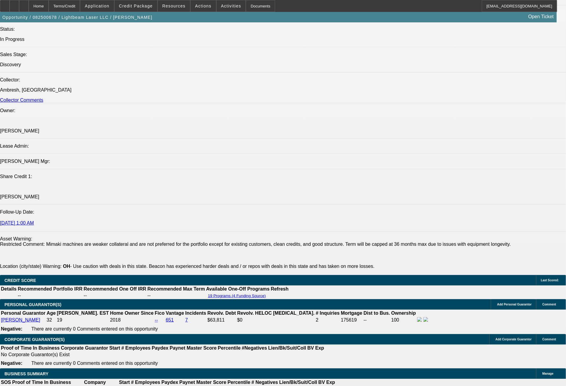
scroll to position [732, 0]
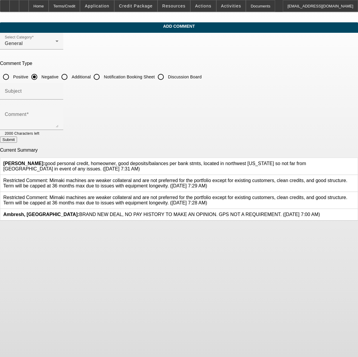
click at [70, 74] on input "Additional" at bounding box center [64, 77] width 12 height 12
radio input "true"
click at [58, 112] on div "Comment" at bounding box center [32, 118] width 54 height 24
drag, startPoint x: 119, startPoint y: 112, endPoint x: 103, endPoint y: 119, distance: 17.5
click at [58, 119] on textarea "Comment" at bounding box center [32, 120] width 54 height 14
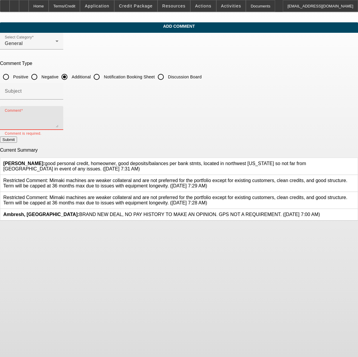
paste textarea "good personal credit, homeowner, new Tajima machine, located in northwest [US_S…"
click at [58, 123] on textarea "good personal credit, homeowner, new Tajima machine, located in northwest [US_S…" at bounding box center [32, 120] width 54 height 14
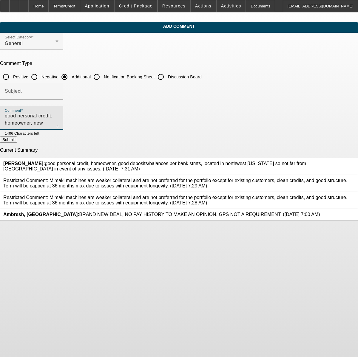
click at [58, 123] on textarea "good personal credit, homeowner, new Tajima machine, located in northwest [US_S…" at bounding box center [32, 120] width 54 height 14
click at [58, 115] on textarea "[PERSON_NAME] is a mechanical engineer by education and has worked in that capa…" at bounding box center [32, 120] width 54 height 14
click at [58, 126] on textarea "[PERSON_NAME] is a mechanical engineer by education and has worked in that capa…" at bounding box center [32, 120] width 54 height 14
click at [58, 124] on textarea "[PERSON_NAME] is a mechanical engineer by education and has worked in that capa…" at bounding box center [32, 120] width 54 height 14
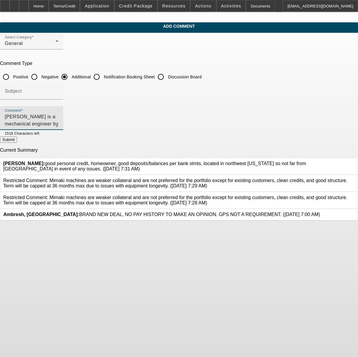
click at [58, 125] on textarea "[PERSON_NAME] is a mechanical engineer by education and has worked in that capa…" at bounding box center [32, 120] width 54 height 14
drag, startPoint x: 268, startPoint y: 125, endPoint x: 101, endPoint y: 117, distance: 166.6
click at [58, 117] on textarea "[PERSON_NAME] is a mechanical engineer by education and has worked in that capa…" at bounding box center [32, 120] width 54 height 14
click at [58, 121] on textarea "[PERSON_NAME] is a mechanical engineer by education and has worked in that capa…" at bounding box center [32, 120] width 54 height 14
click at [58, 125] on textarea "[PERSON_NAME] is a mechanical engineer by education and has worked in that capa…" at bounding box center [32, 120] width 54 height 14
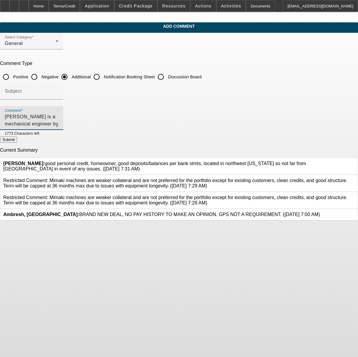
type textarea "[PERSON_NAME] is a mechanical engineer by education and has worked in that capa…"
click at [17, 142] on button "Submit" at bounding box center [8, 140] width 17 height 6
radio input "true"
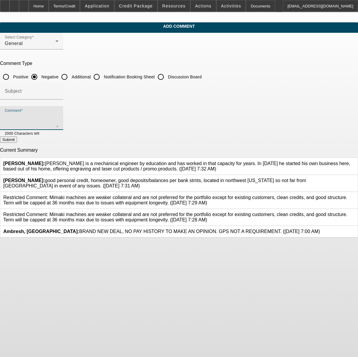
click at [58, 123] on textarea "Comment" at bounding box center [32, 120] width 54 height 14
click at [70, 72] on input "Additional" at bounding box center [64, 77] width 12 height 12
radio input "true"
click at [58, 119] on textarea "Comment" at bounding box center [32, 120] width 54 height 14
paste textarea "good personal credit, homeowner, new Tajima machine, located in northwest [US_S…"
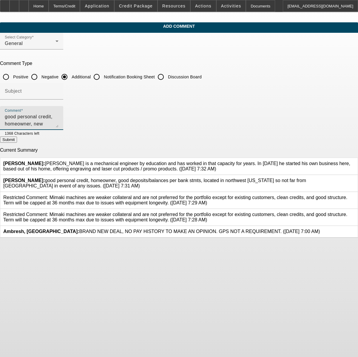
scroll to position [34, 0]
click at [58, 125] on textarea "good personal credit, homeowner, new Tajima machine, located in northwest [US_S…" at bounding box center [32, 120] width 54 height 14
click at [58, 123] on textarea "good personal credit, homeowner, new Tajima machine, located in northwest [US_S…" at bounding box center [32, 120] width 54 height 14
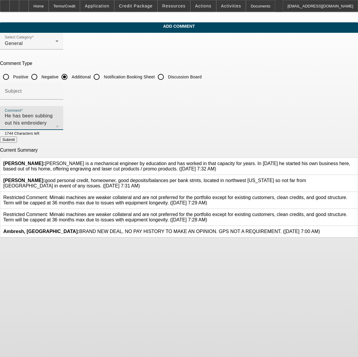
click at [58, 117] on textarea "He has been subbing out his embroidery work and has secured enough work to just…" at bounding box center [32, 120] width 54 height 14
click at [58, 124] on textarea "He has been subbing out his printing work and has secured enough work to justif…" at bounding box center [32, 120] width 54 height 14
click at [58, 115] on textarea "He has been subbing out his printing work and has secured enough work to justif…" at bounding box center [32, 120] width 54 height 14
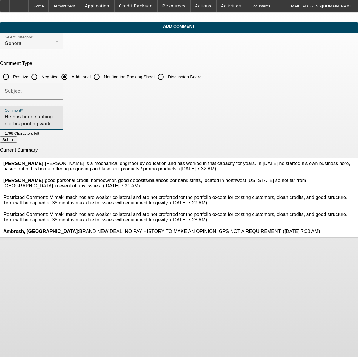
click at [58, 119] on textarea "He has been subbing out his printing work and has secured enough work to justif…" at bounding box center [32, 120] width 54 height 14
click at [58, 123] on textarea "He has been subbing out his printing work and has secured enough work to justif…" at bounding box center [32, 120] width 54 height 14
type textarea "He has been subbing out his printing work and has secured enough work to justif…"
click at [17, 142] on button "Submit" at bounding box center [8, 140] width 17 height 6
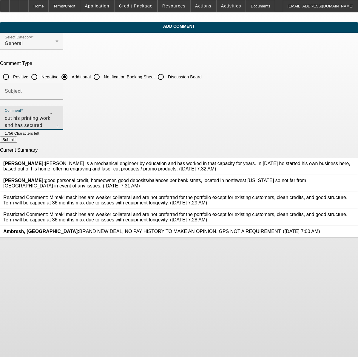
radio input "true"
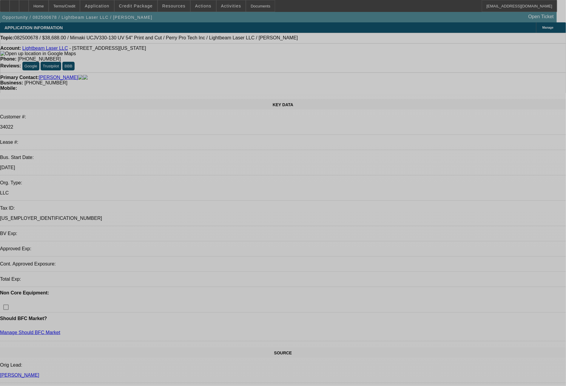
select select "0"
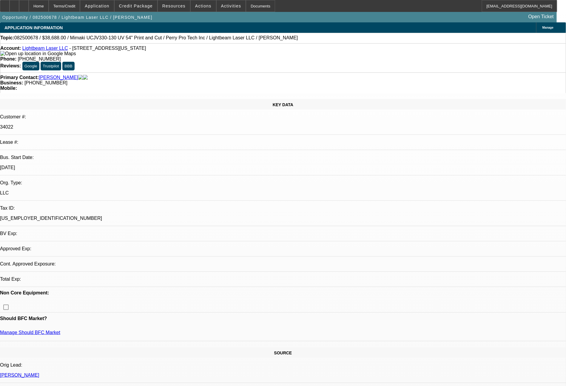
select select "0"
select select "6"
select select "0"
select select "2"
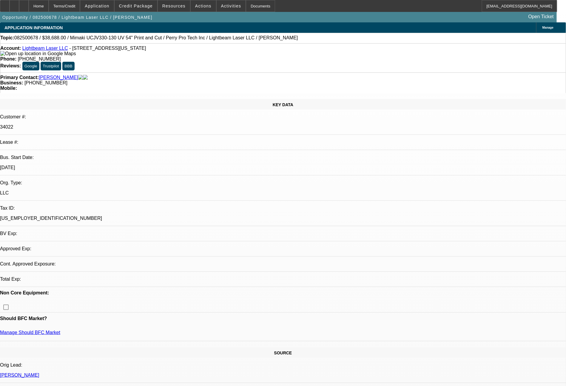
select select "2"
select select "0"
select select "6"
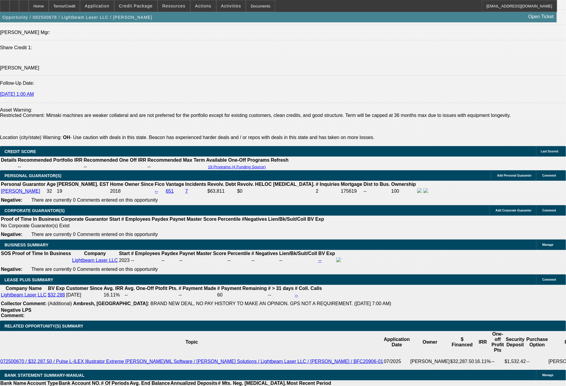
scroll to position [804, 0]
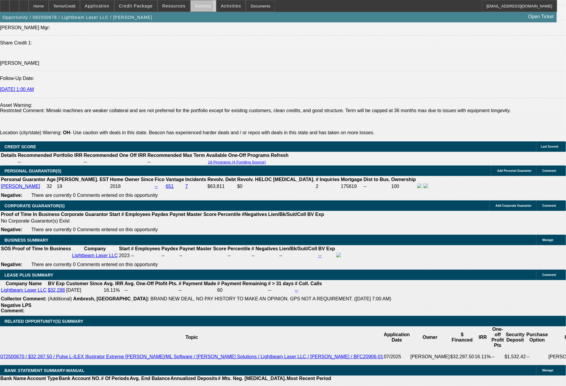
click at [199, 8] on span at bounding box center [202, 6] width 25 height 14
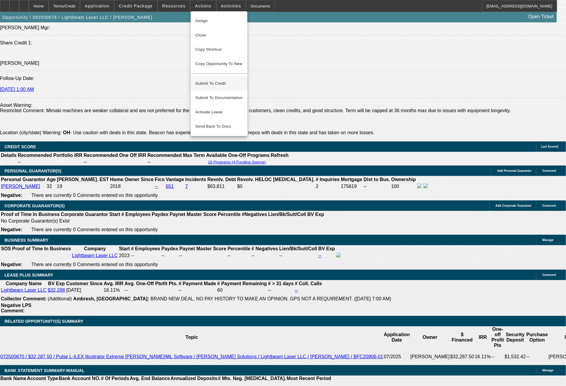
click at [219, 80] on span "Submit To Credit" at bounding box center [218, 83] width 47 height 7
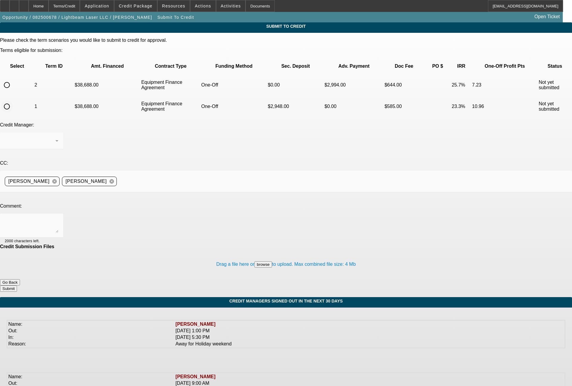
click at [13, 100] on input "radio" at bounding box center [7, 106] width 12 height 12
radio input "true"
click at [58, 218] on textarea at bounding box center [32, 225] width 54 height 14
type textarea "K"
click at [58, 218] on textarea "Just over 2 full years in business, so not sure if CPCEF will be a fit here or …" at bounding box center [32, 225] width 54 height 14
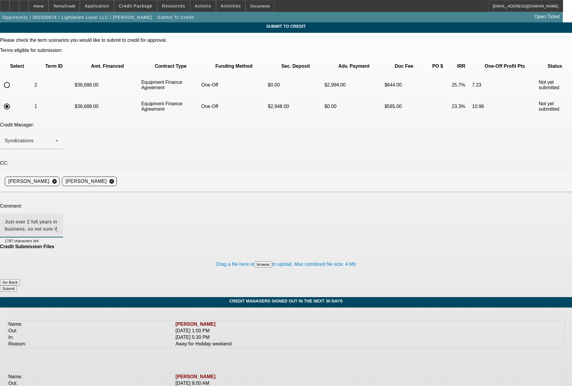
type textarea "Just over 2 full years in business, so not sure if CPCEF will be a fit here or …"
click at [17, 285] on button "Submit" at bounding box center [8, 288] width 17 height 6
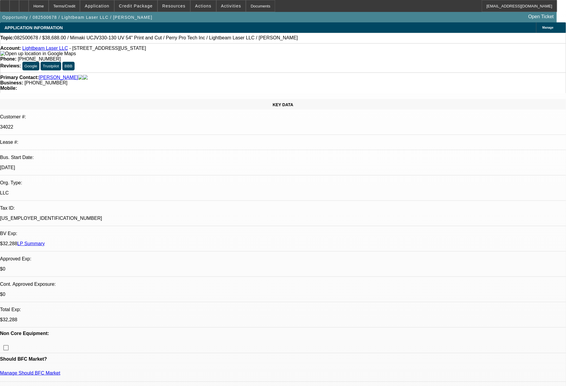
select select "0"
select select "6"
select select "0"
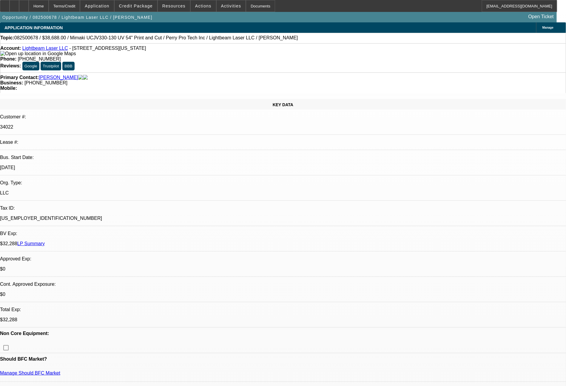
select select "2"
select select "0"
select select "6"
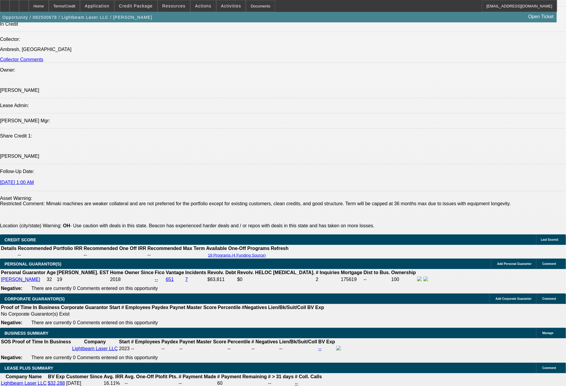
scroll to position [715, 0]
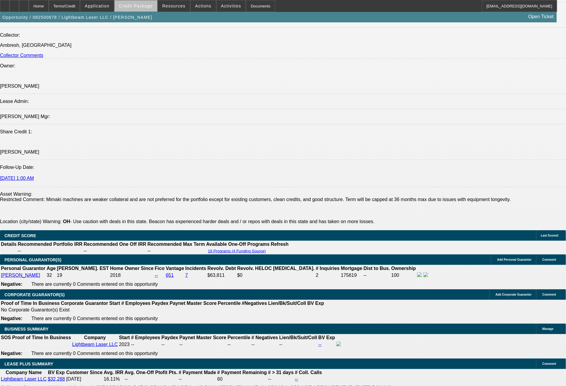
click at [148, 4] on span "Credit Package" at bounding box center [136, 6] width 34 height 5
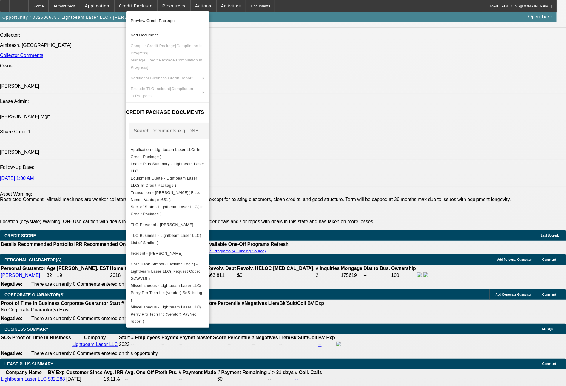
click at [405, 309] on div at bounding box center [283, 193] width 566 height 386
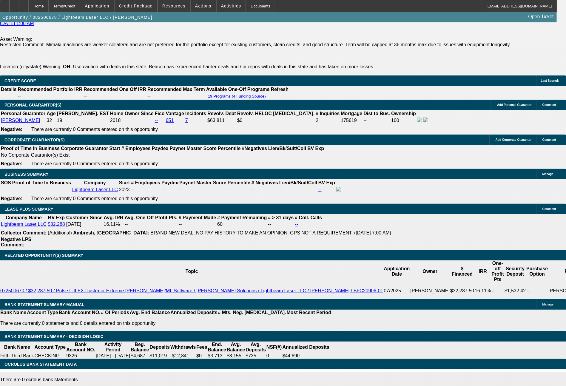
scroll to position [532, 0]
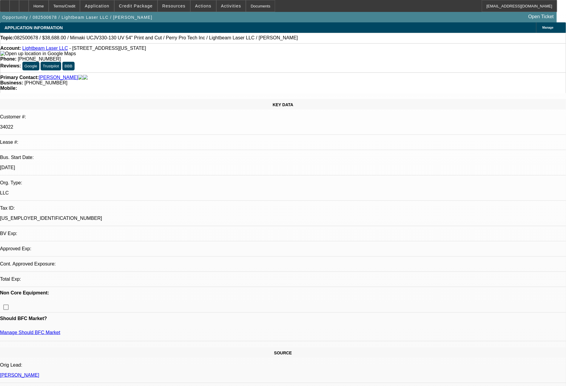
select select "0"
select select "6"
select select "0"
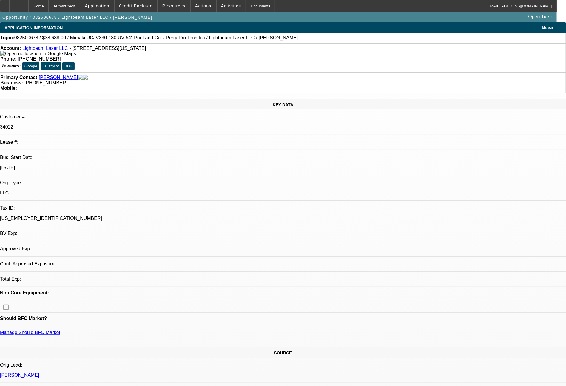
select select "2"
select select "0"
select select "6"
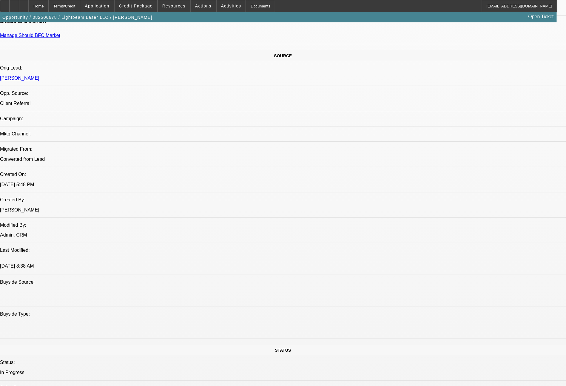
scroll to position [675, 0]
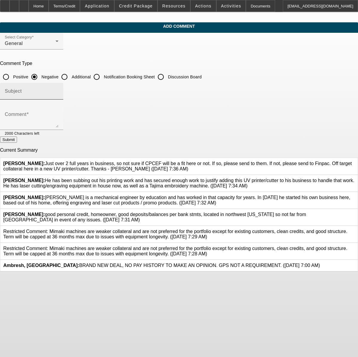
click at [70, 76] on input "Additional" at bounding box center [64, 77] width 12 height 12
radio input "true"
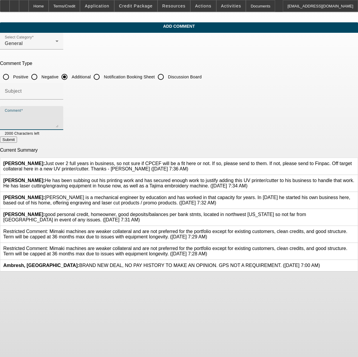
click at [58, 117] on textarea "Comment" at bounding box center [32, 120] width 54 height 14
type textarea "The equipment vendor here, Perry Pro Tech Inc out of [GEOGRAPHIC_DATA][US_STATE…"
click at [17, 141] on button "Submit" at bounding box center [8, 140] width 17 height 6
radio input "true"
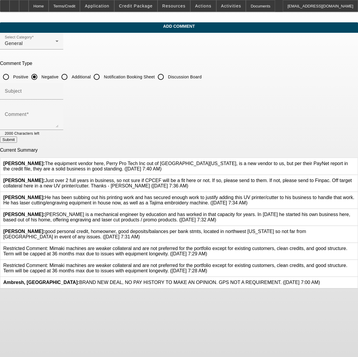
drag, startPoint x: 258, startPoint y: 165, endPoint x: 112, endPoint y: 159, distance: 145.9
click at [112, 161] on div "[PERSON_NAME]: The equipment vendor here, [PERSON_NAME] Pro Tech Inc out of [GE…" at bounding box center [178, 166] width 351 height 11
copy span "The equipment vendor here, Perry Pro Tech Inc out of [GEOGRAPHIC_DATA][US_STATE…"
click at [354, 161] on icon at bounding box center [354, 161] width 0 height 0
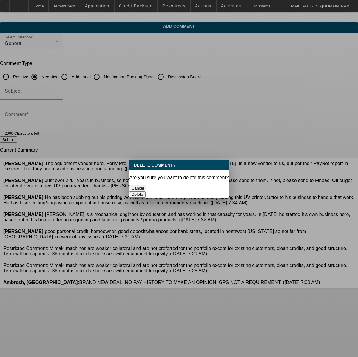
click at [145, 191] on button "Delete" at bounding box center [137, 194] width 16 height 6
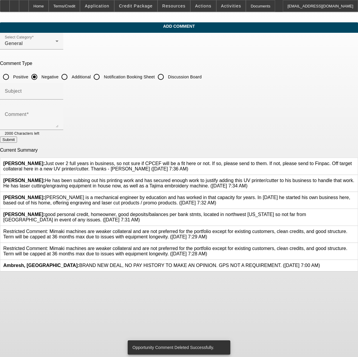
click at [70, 74] on input "Additional" at bounding box center [64, 77] width 12 height 12
radio input "true"
click at [58, 115] on textarea "Comment" at bounding box center [32, 120] width 54 height 14
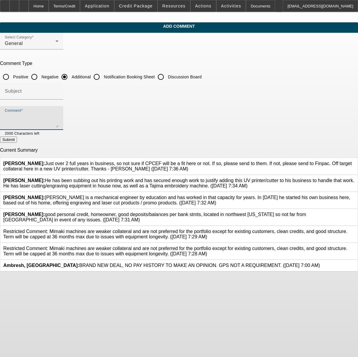
paste textarea "The equipment vendor here, Perry Pro Tech Inc out of Lima Ohio, is a new vendor…"
click at [58, 125] on textarea "The equipment vendor here, Perry Pro Tech Inc out of Lima Ohio, is a new vendor…" at bounding box center [32, 120] width 54 height 14
click at [58, 123] on textarea "The equipment vendor here, Perry Pro Tech Inc out of Lima Ohio, is a new vendor…" at bounding box center [32, 120] width 54 height 14
click at [58, 125] on textarea "The equipment vendor here, Perry Pro Tech Inc out of Lima Ohio, is a new vendor…" at bounding box center [32, 120] width 54 height 14
type textarea "The equipment vendor here, Perry Pro Tech Inc out of Lima Ohio, is a new vendor…"
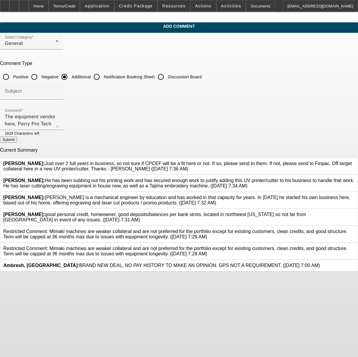
click at [17, 143] on button "Submit" at bounding box center [8, 140] width 17 height 6
radio input "true"
